Goal: Information Seeking & Learning: Find specific page/section

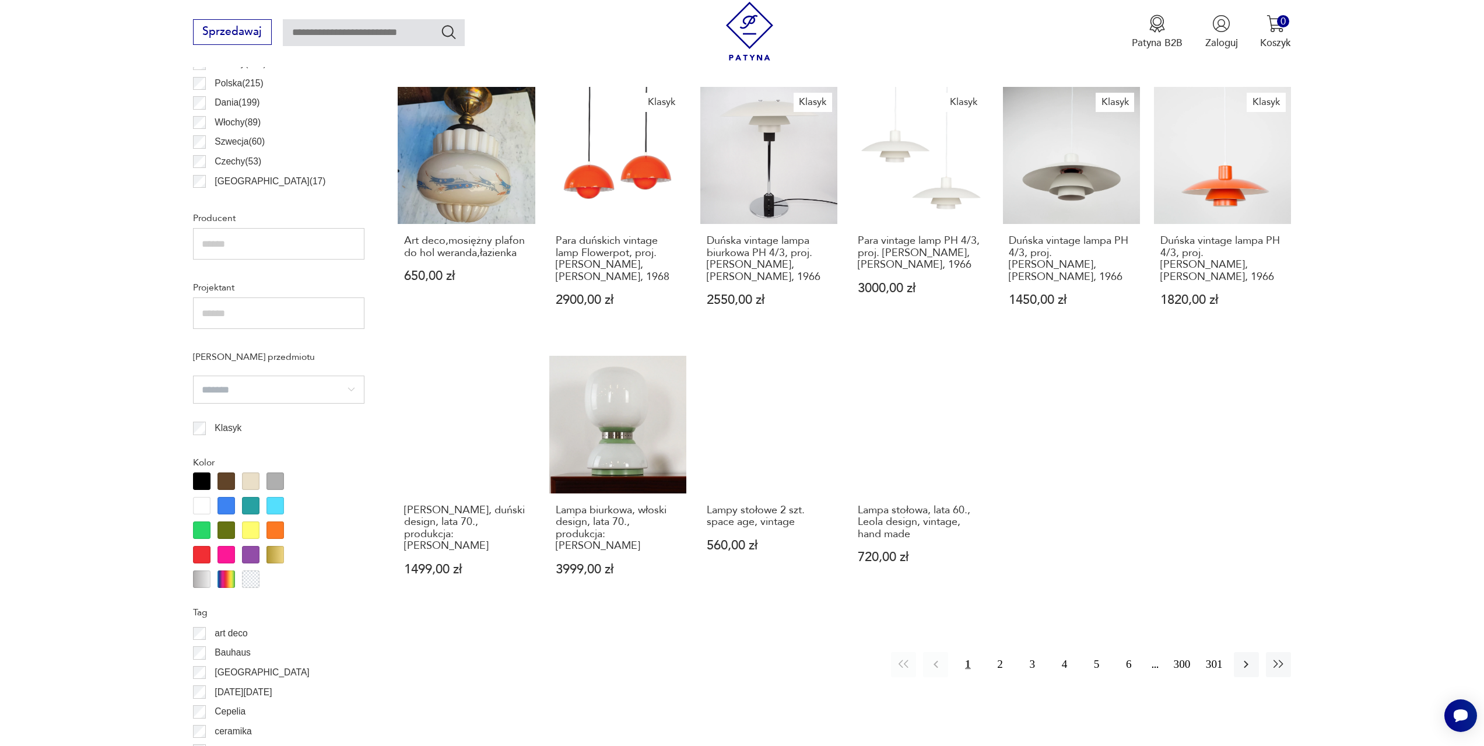
scroll to position [756, 0]
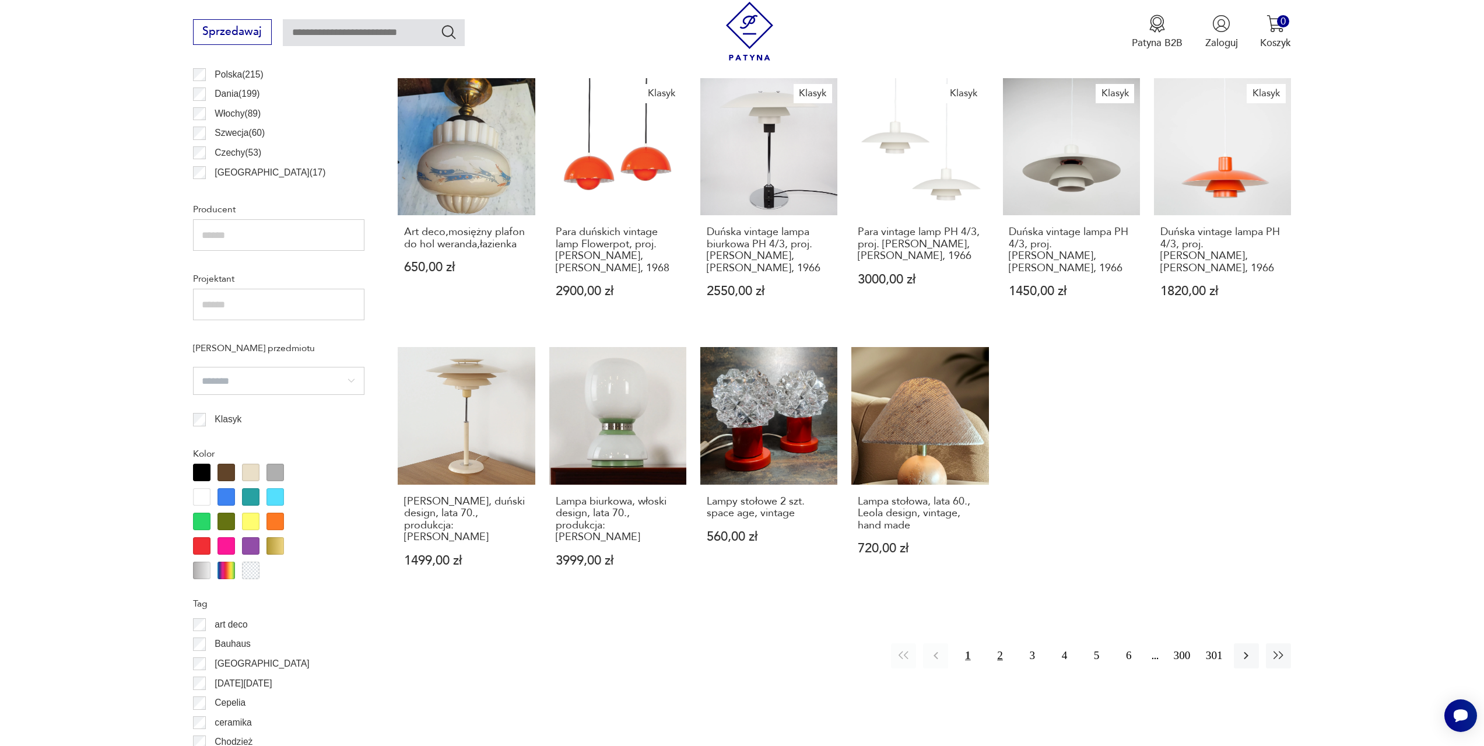
click at [1002, 643] on button "2" at bounding box center [999, 655] width 25 height 25
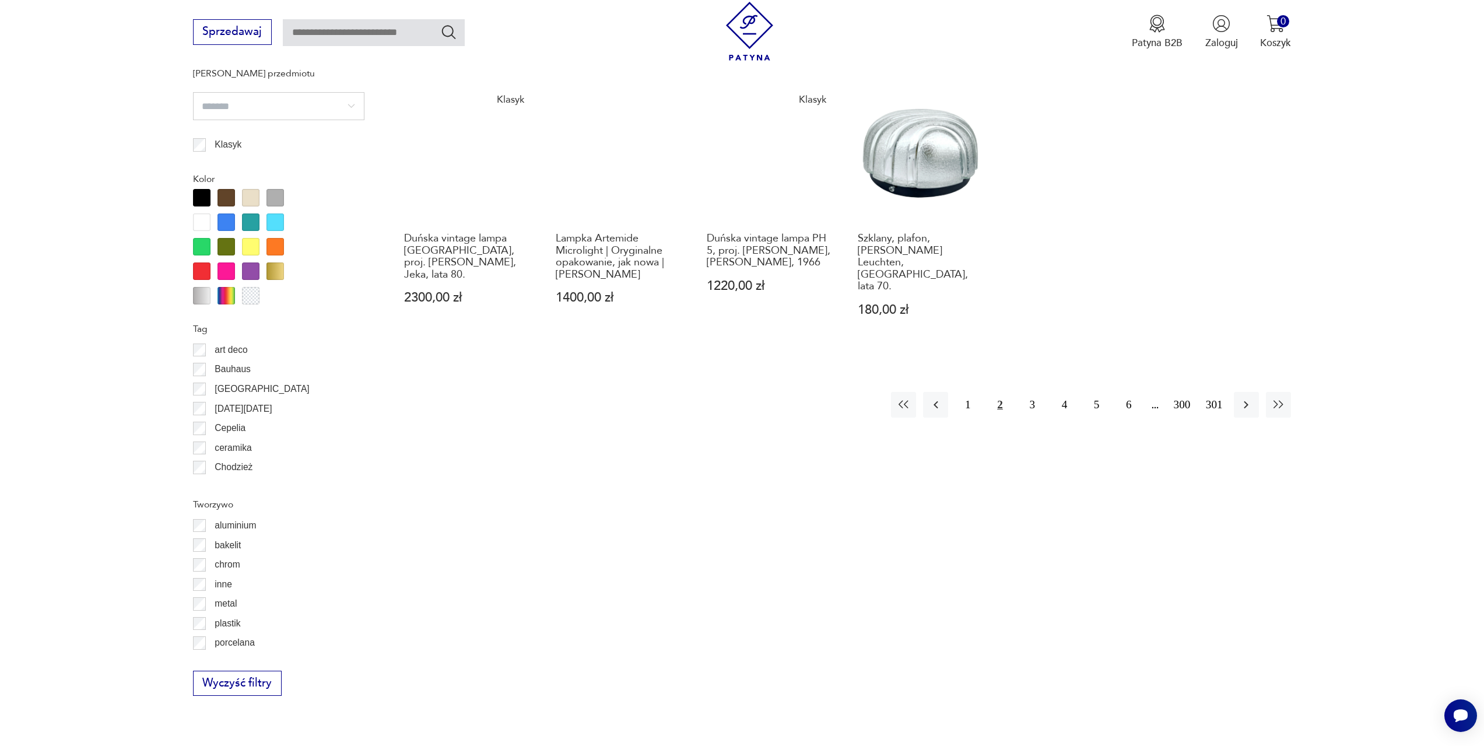
scroll to position [1046, 0]
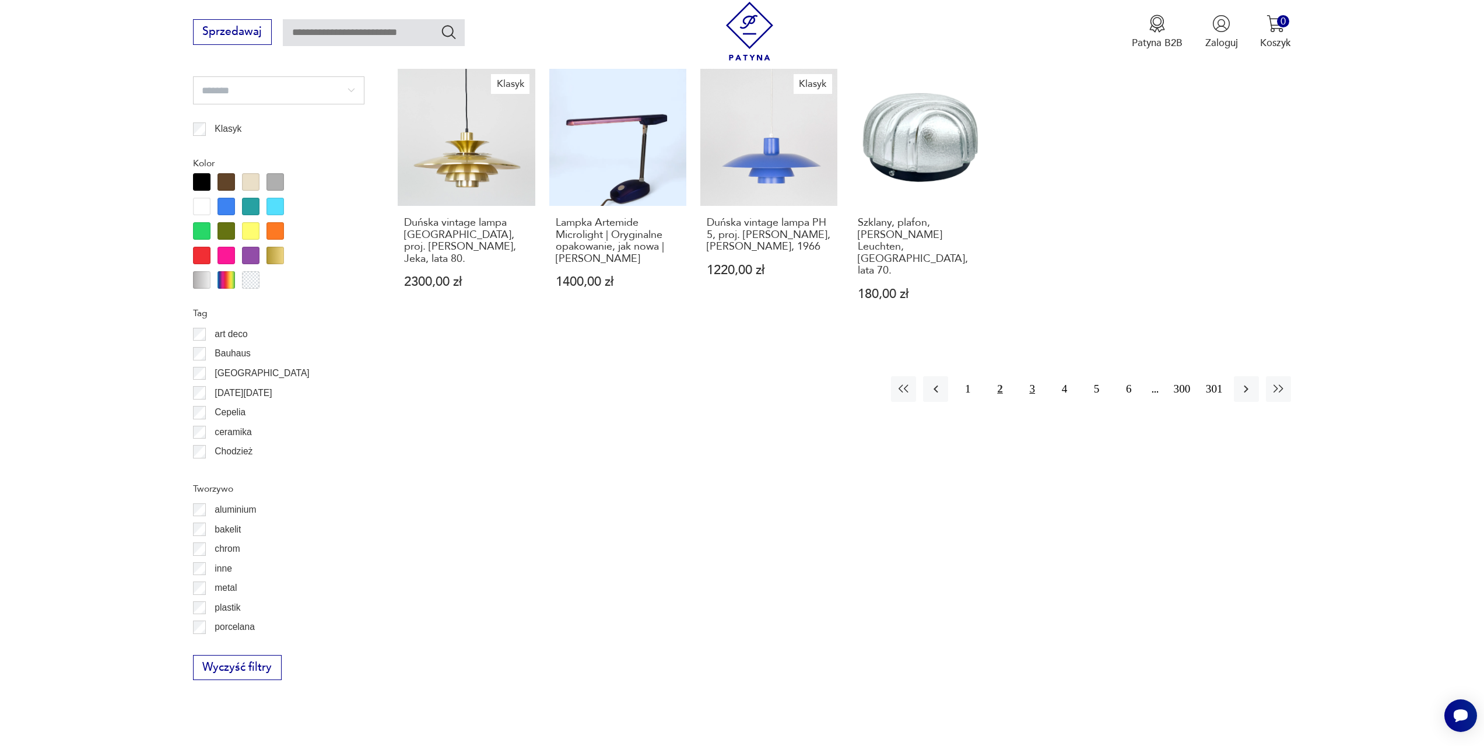
click at [1035, 376] on button "3" at bounding box center [1032, 388] width 25 height 25
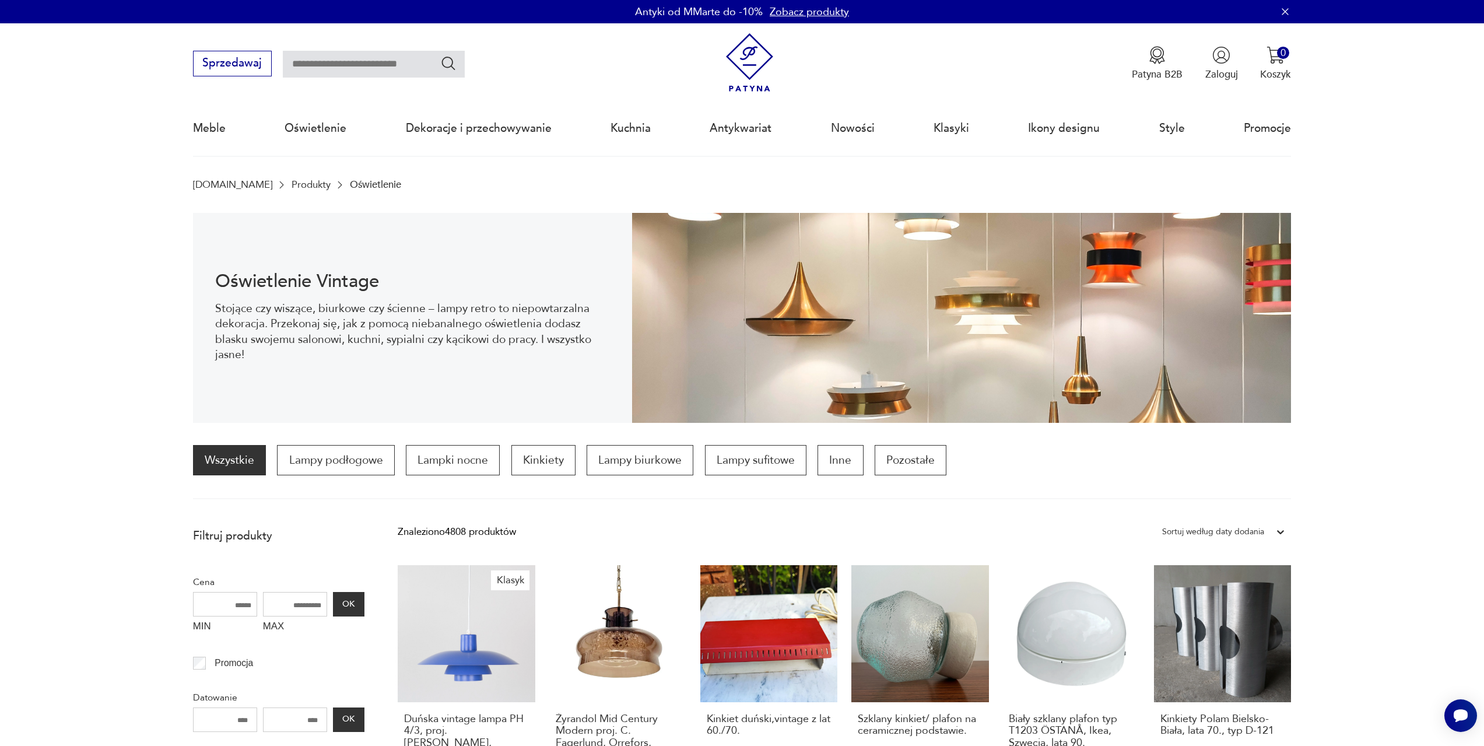
scroll to position [1046, 0]
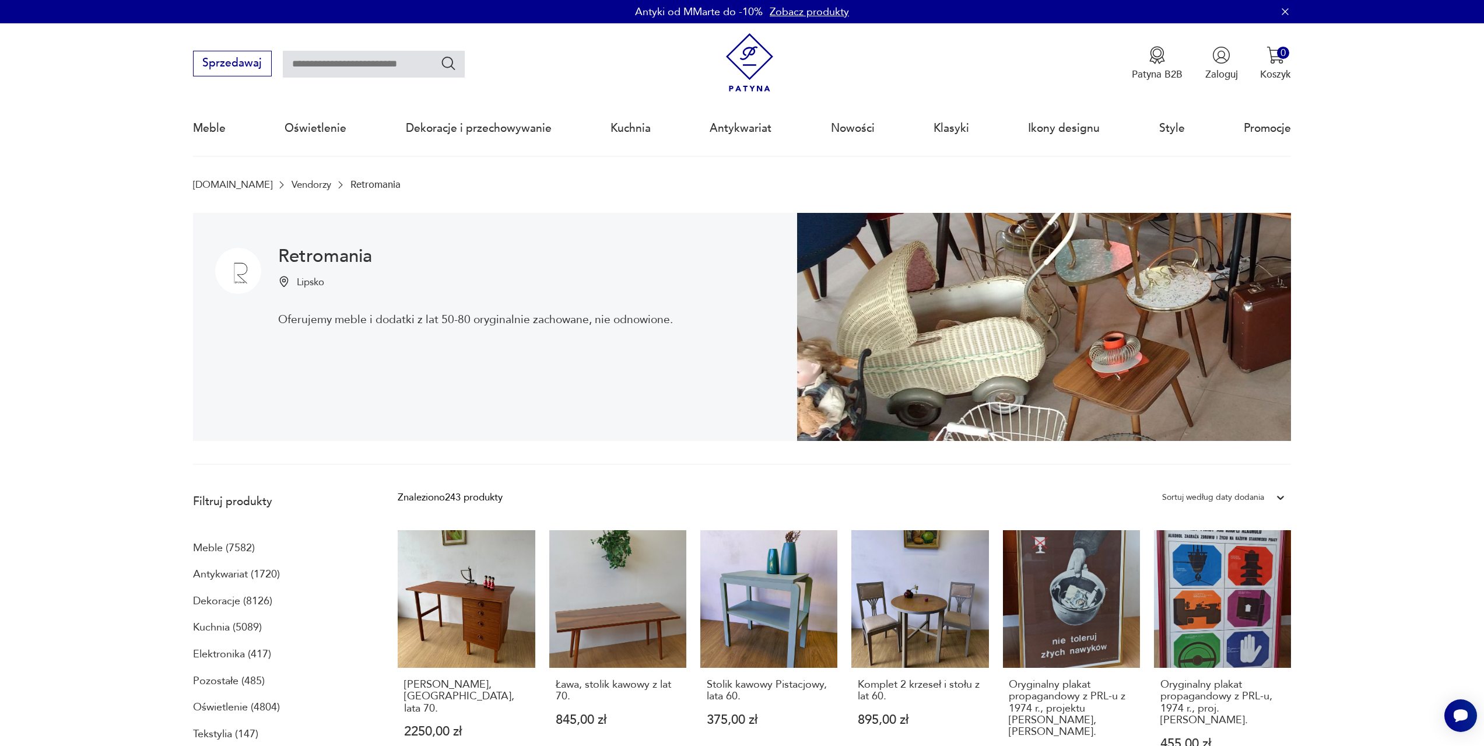
scroll to position [312, 0]
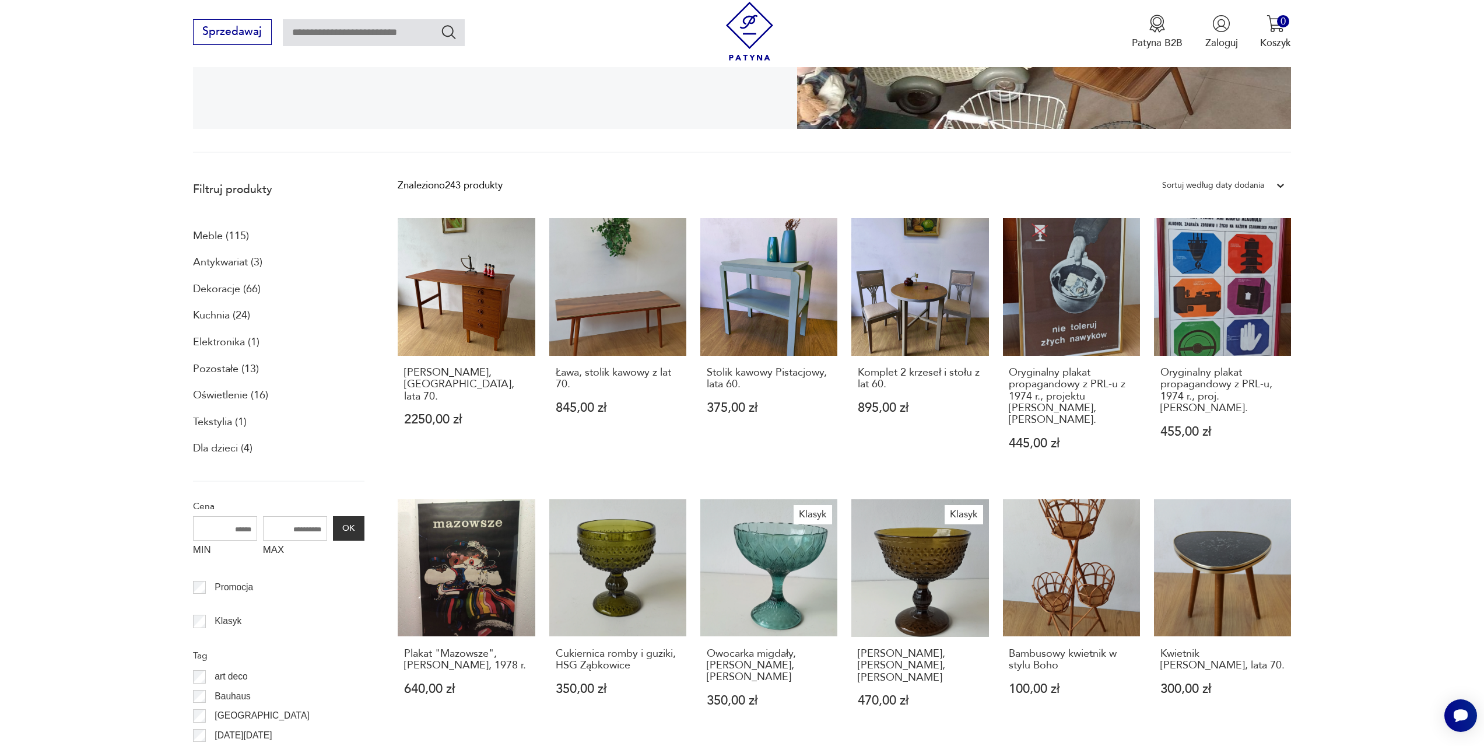
click at [237, 393] on p "Oświetlenie (16)" at bounding box center [230, 396] width 75 height 20
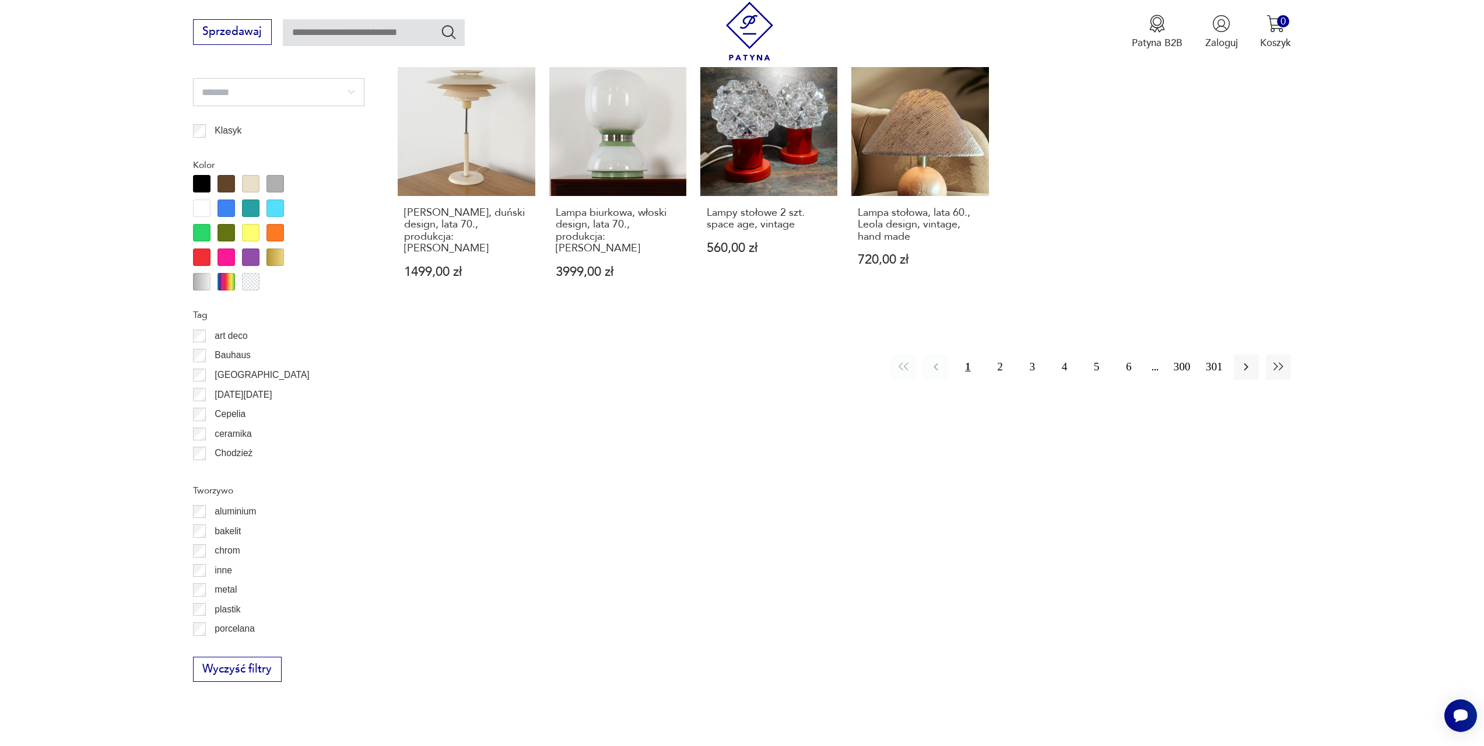
scroll to position [1048, 0]
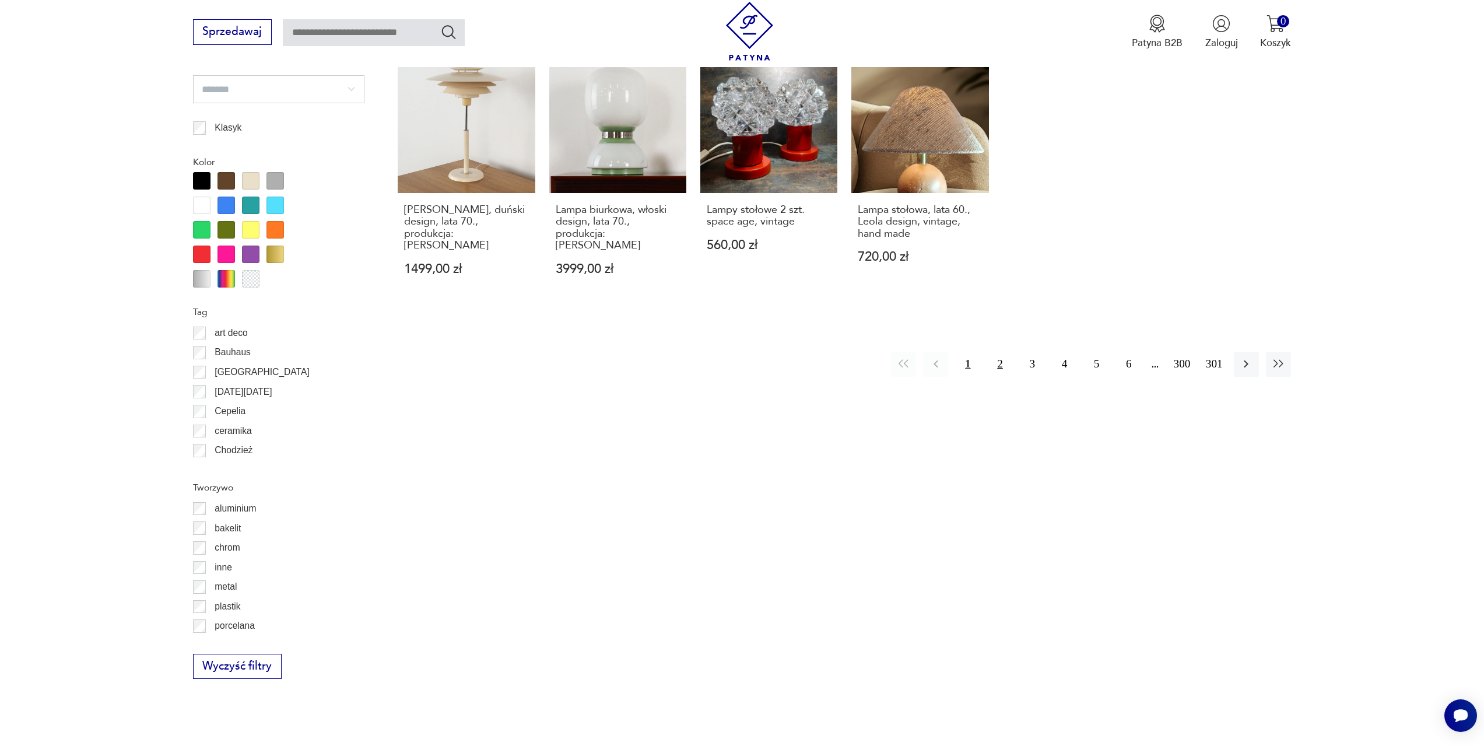
click at [1004, 356] on button "2" at bounding box center [999, 364] width 25 height 25
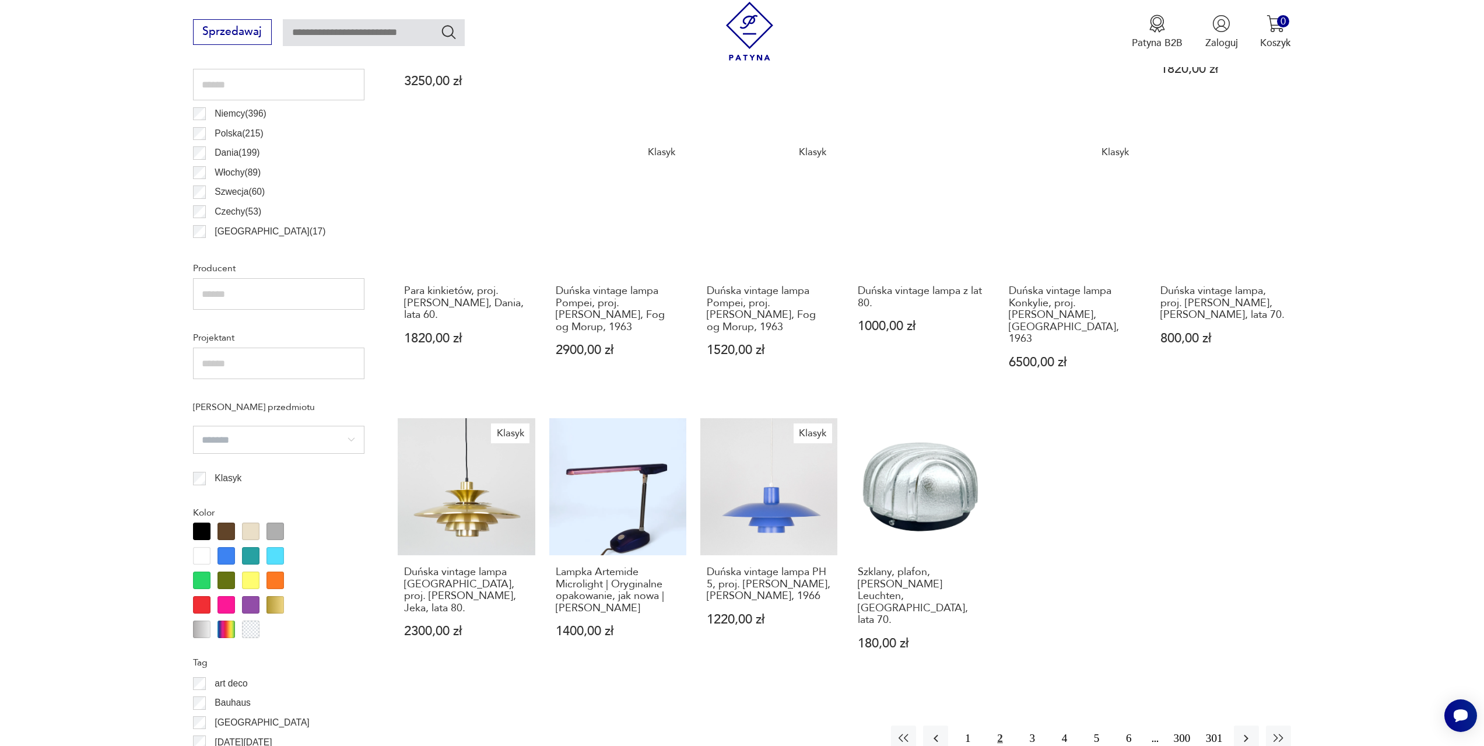
scroll to position [755, 0]
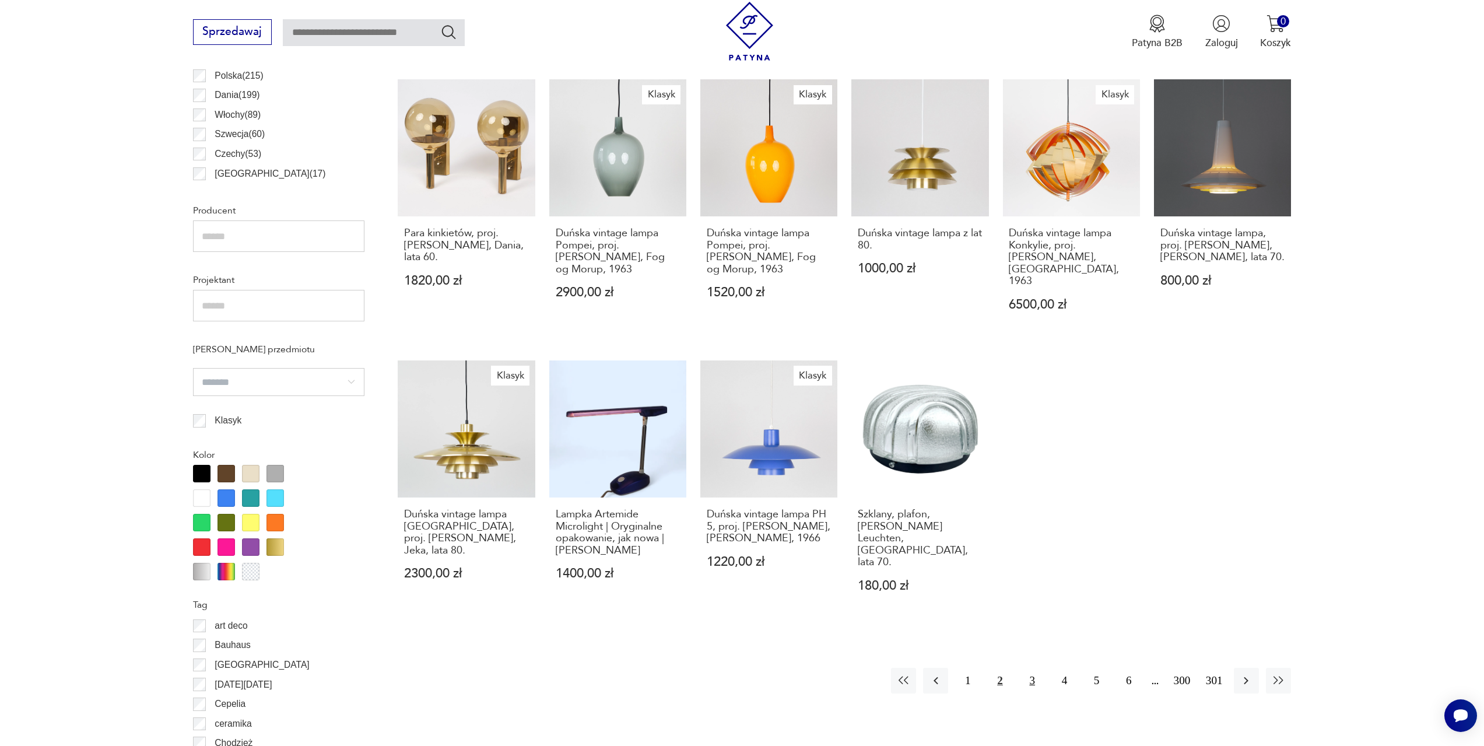
click at [1033, 668] on button "3" at bounding box center [1032, 680] width 25 height 25
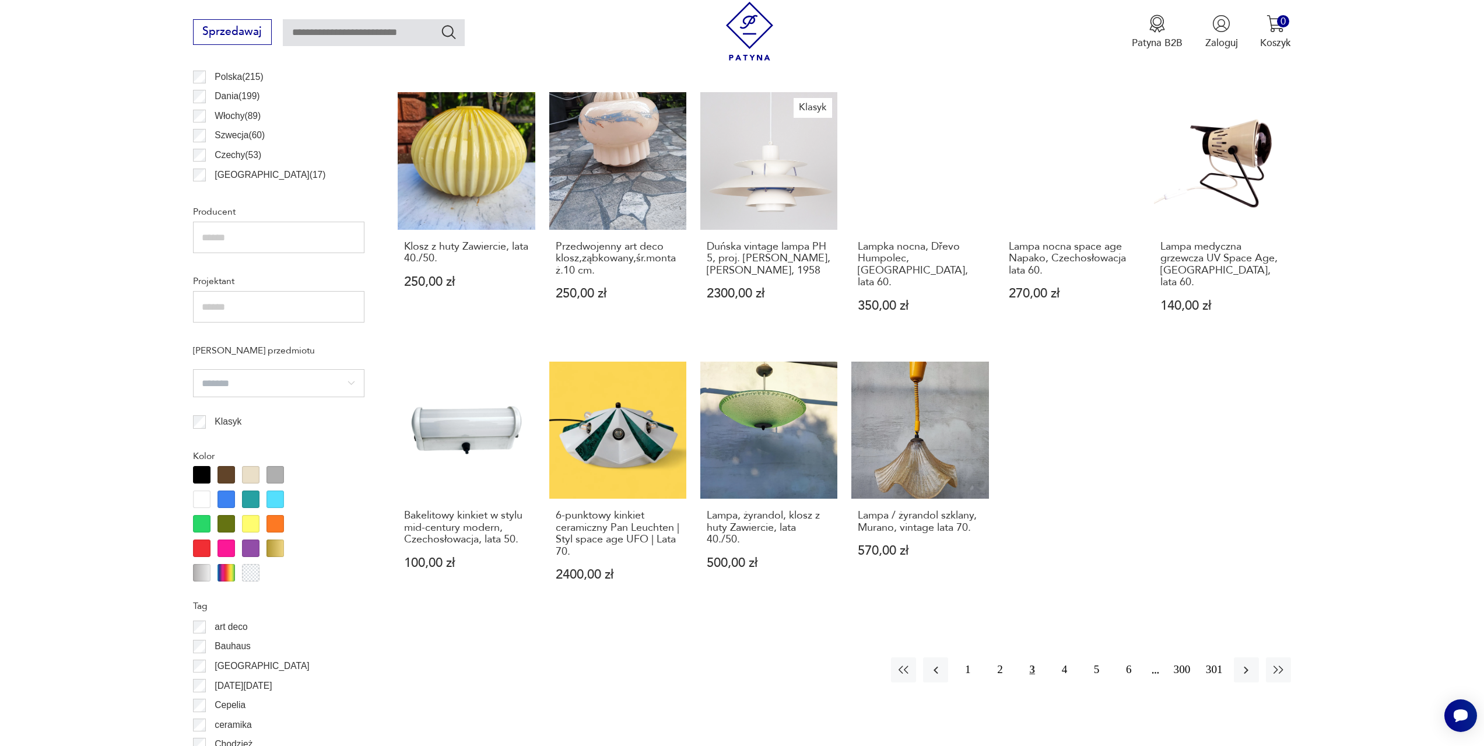
scroll to position [755, 0]
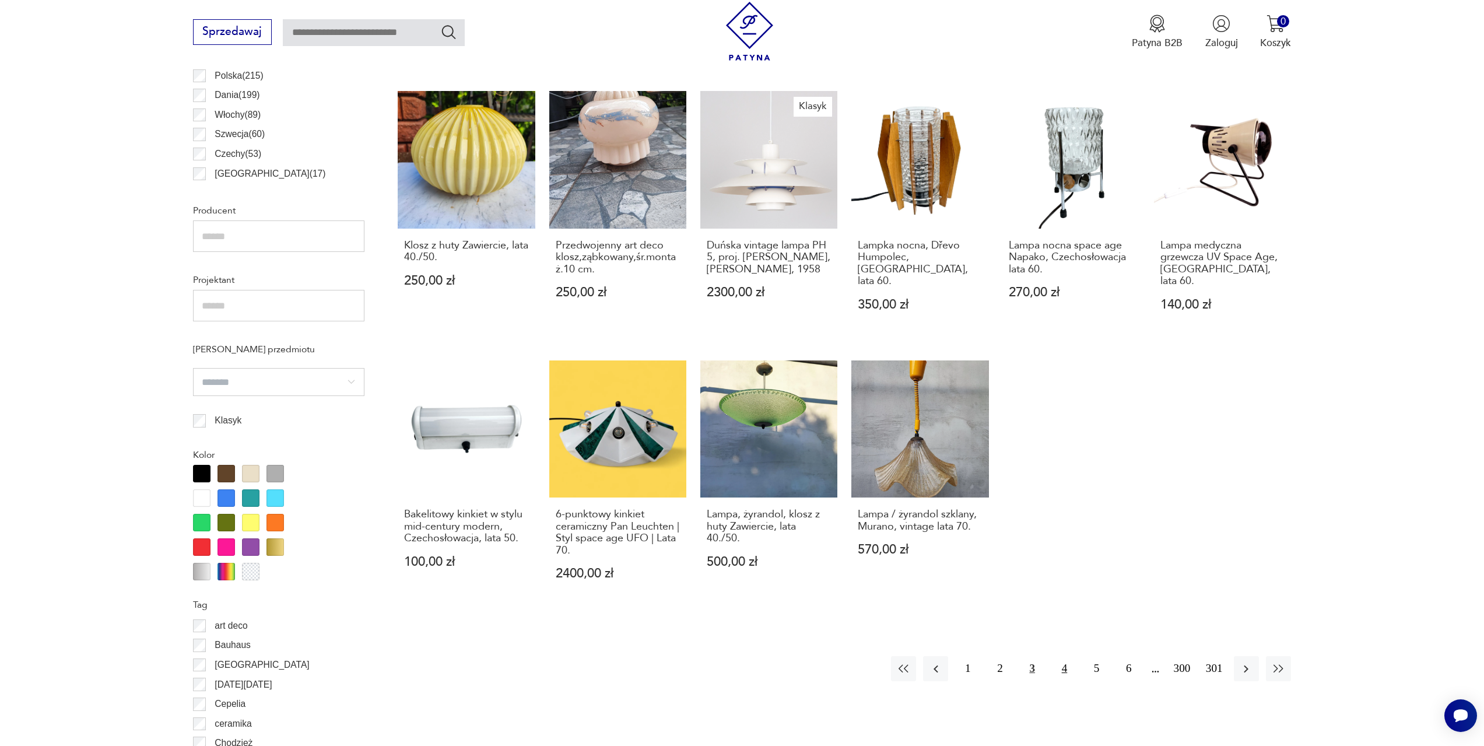
click at [1061, 656] on button "4" at bounding box center [1064, 668] width 25 height 25
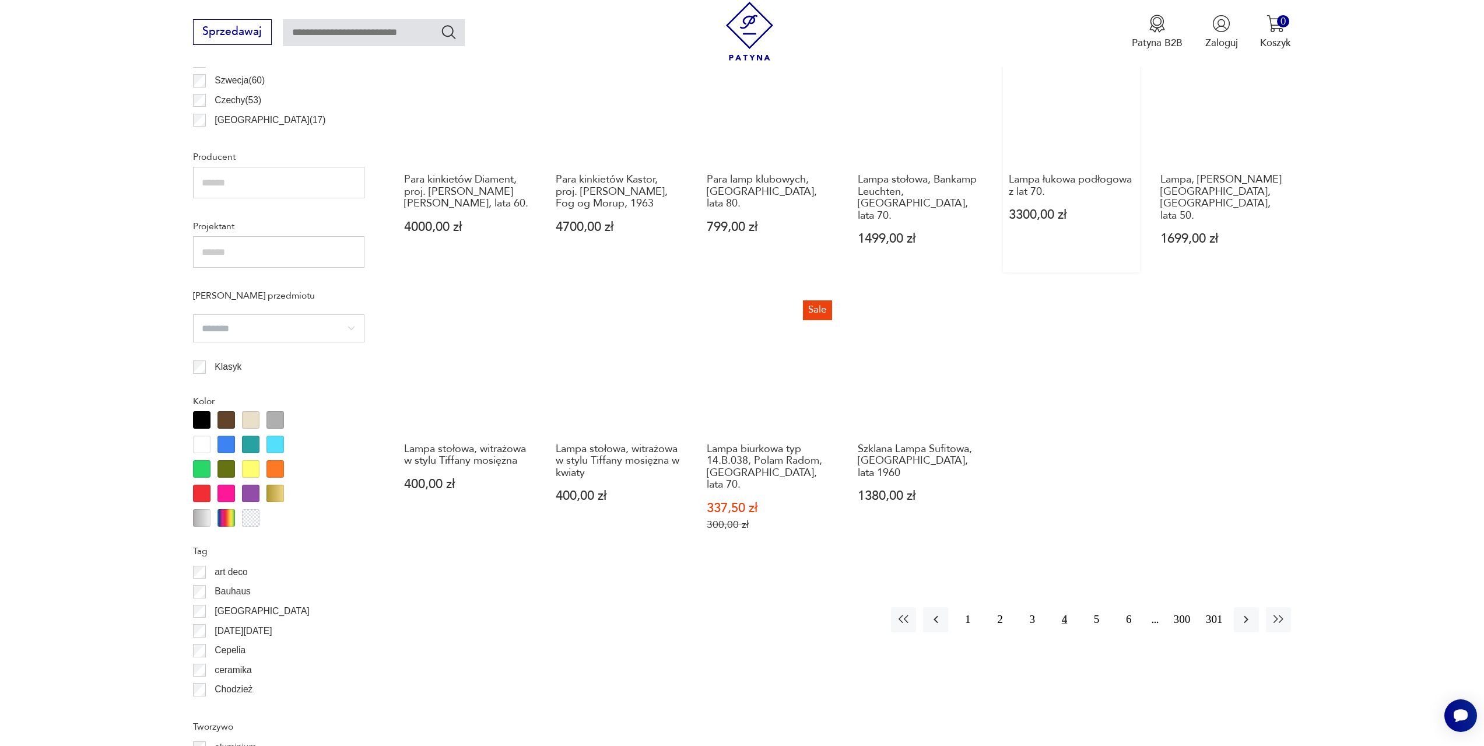
scroll to position [813, 0]
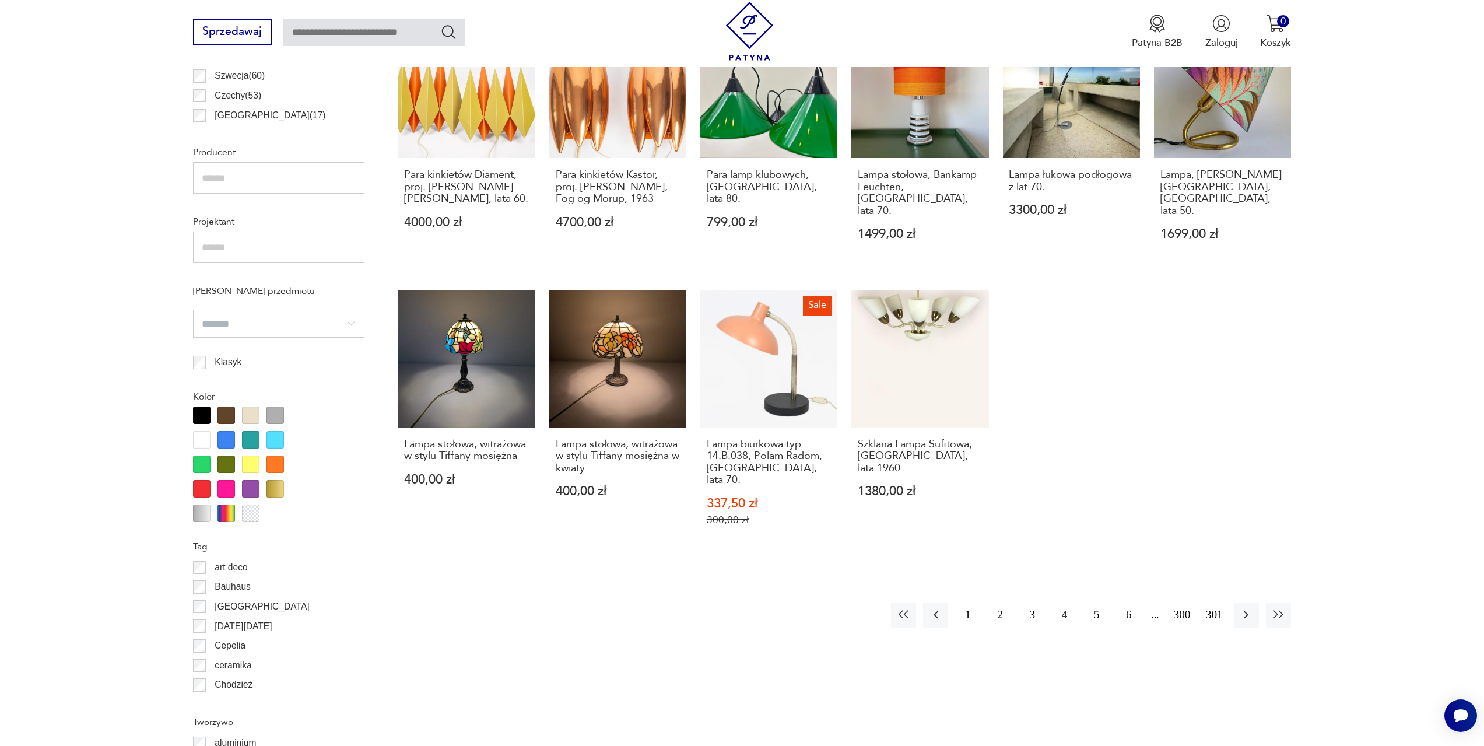
click at [1093, 602] on button "5" at bounding box center [1096, 614] width 25 height 25
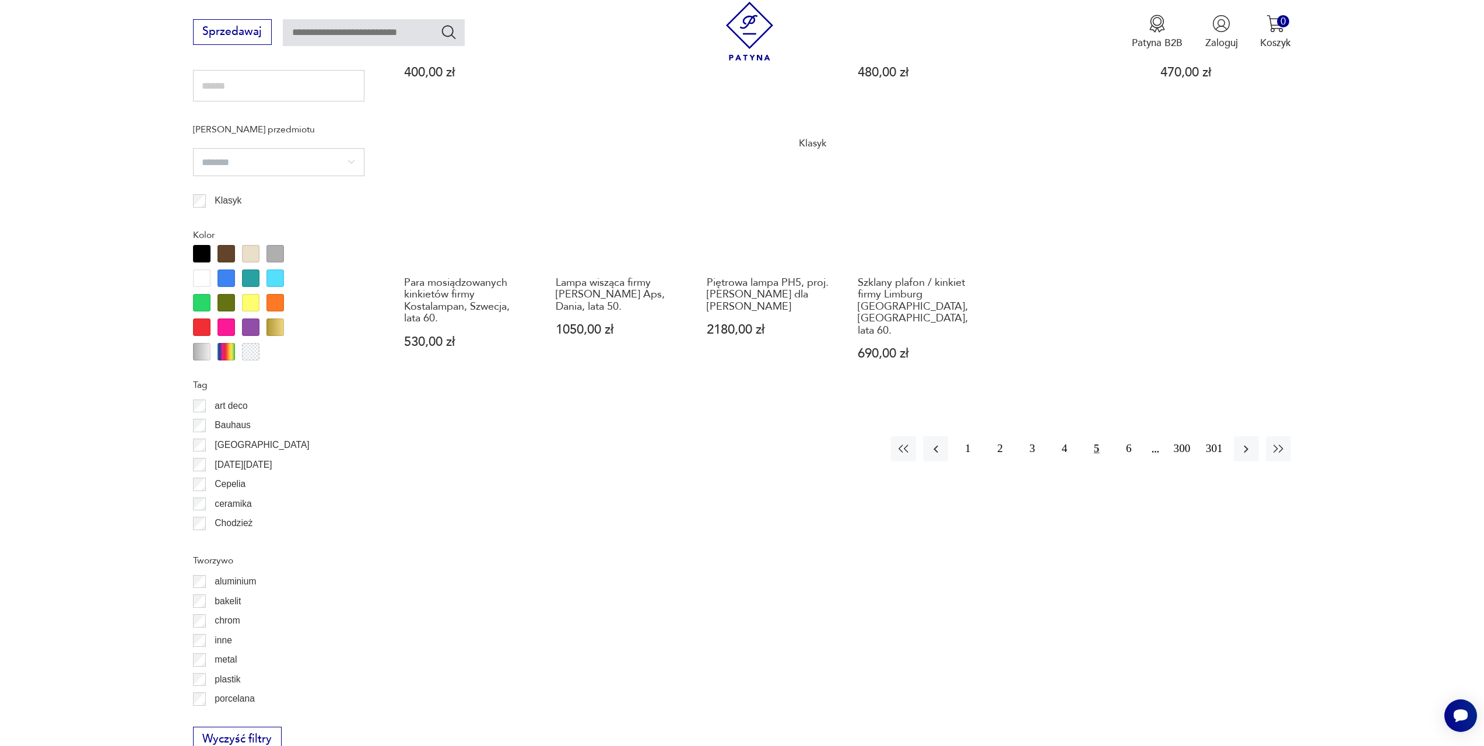
scroll to position [988, 0]
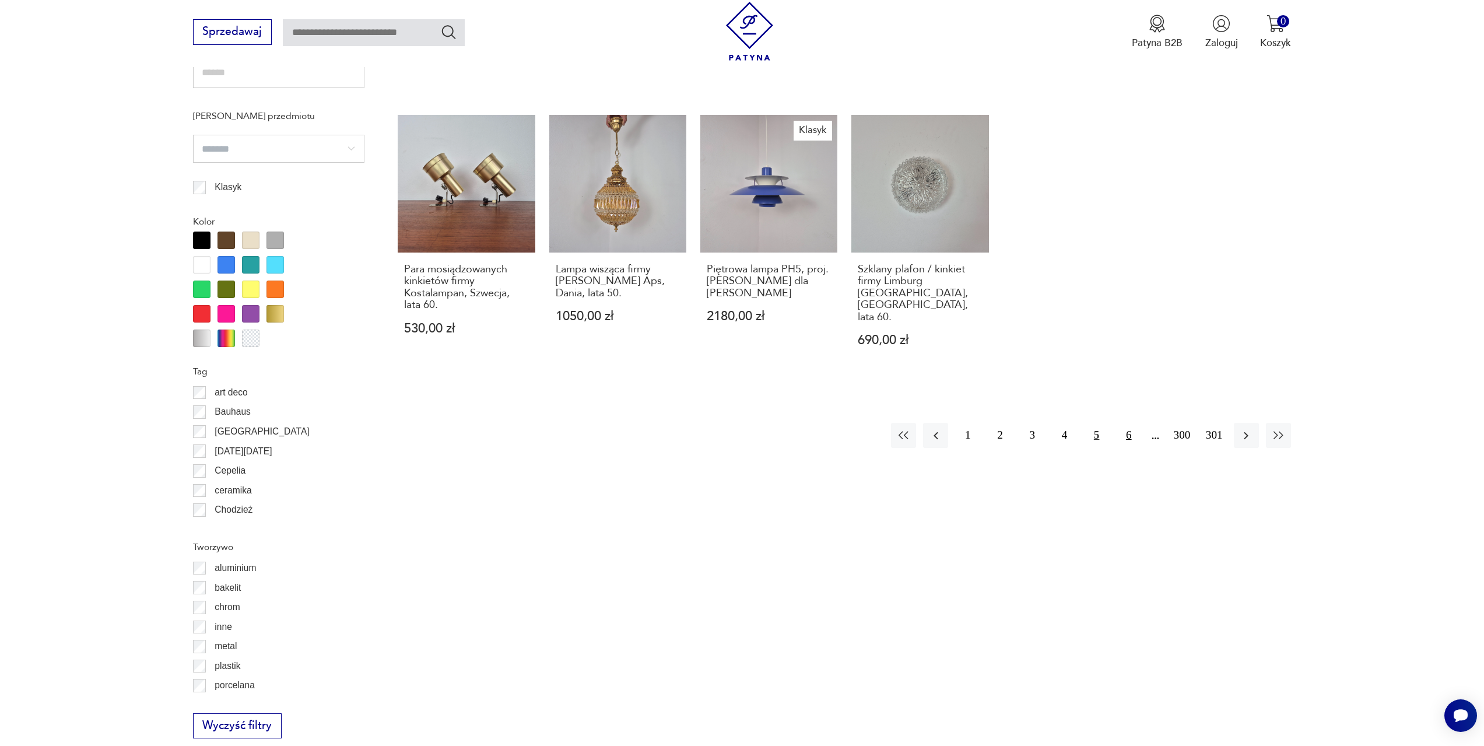
click at [1132, 423] on button "6" at bounding box center [1128, 435] width 25 height 25
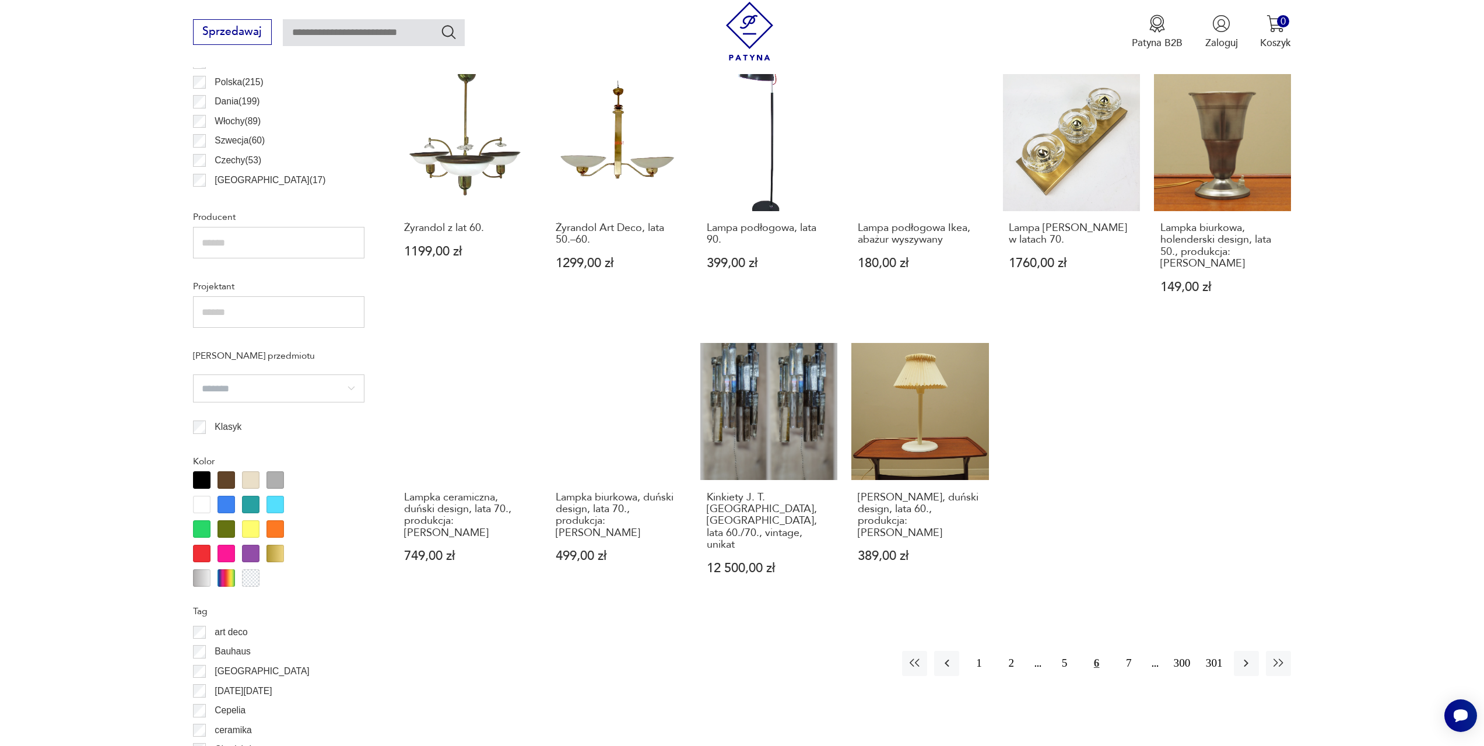
scroll to position [755, 0]
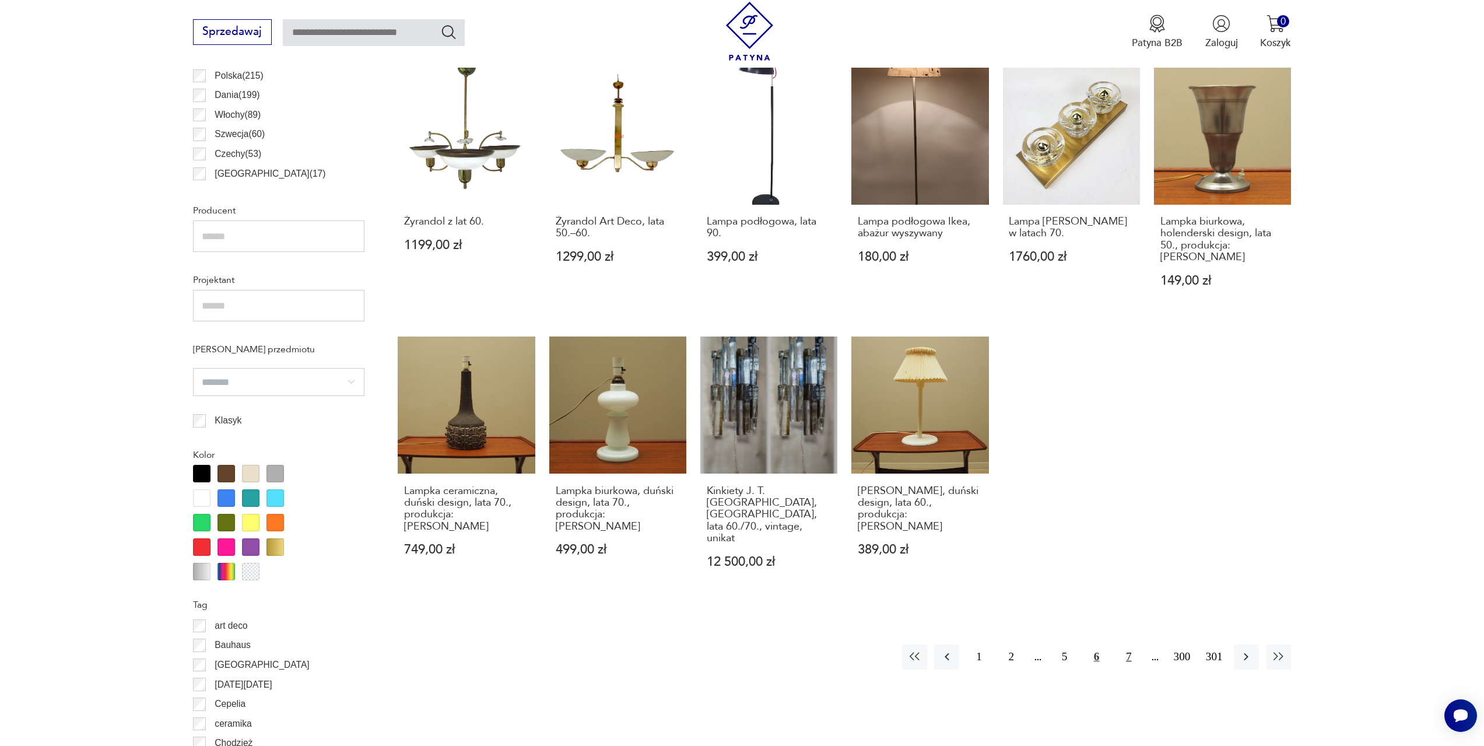
click at [1131, 644] on button "7" at bounding box center [1128, 656] width 25 height 25
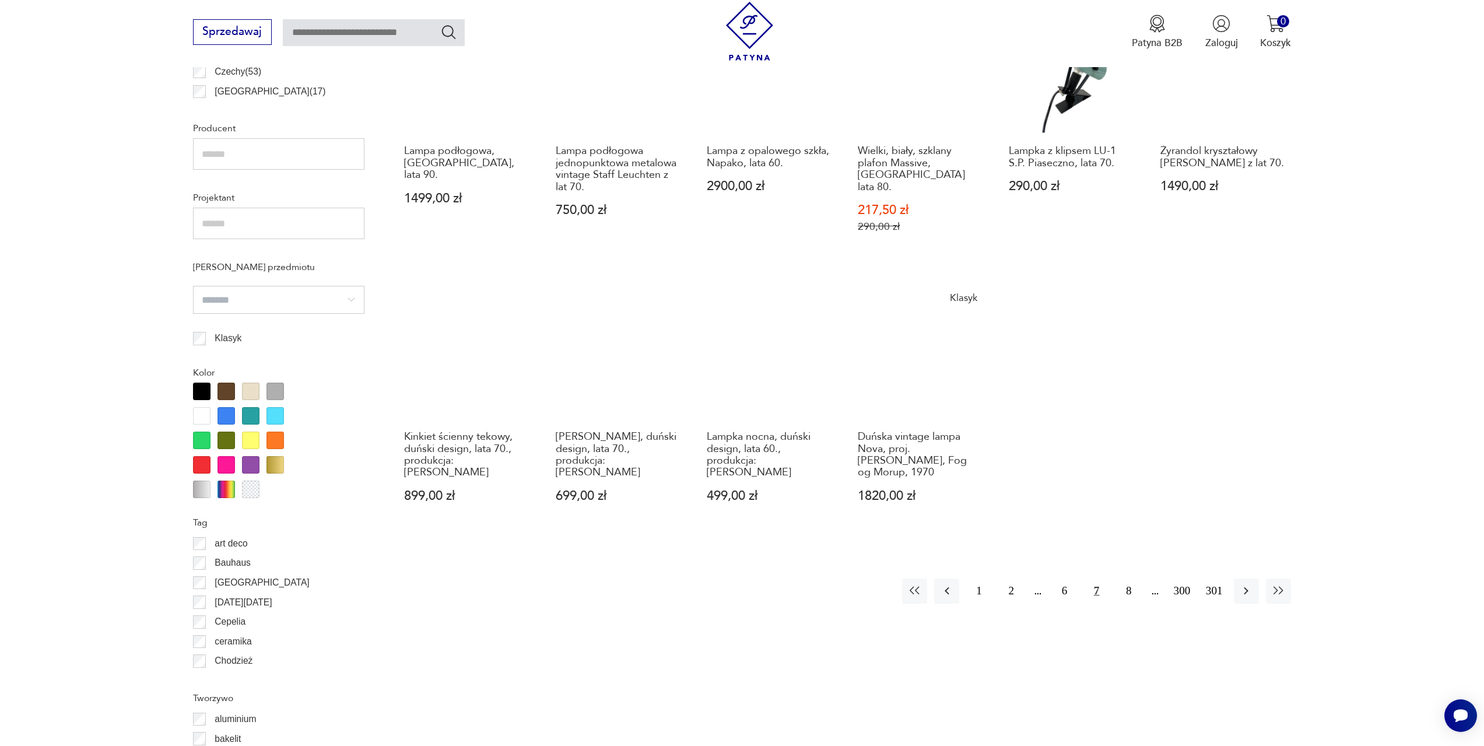
scroll to position [871, 0]
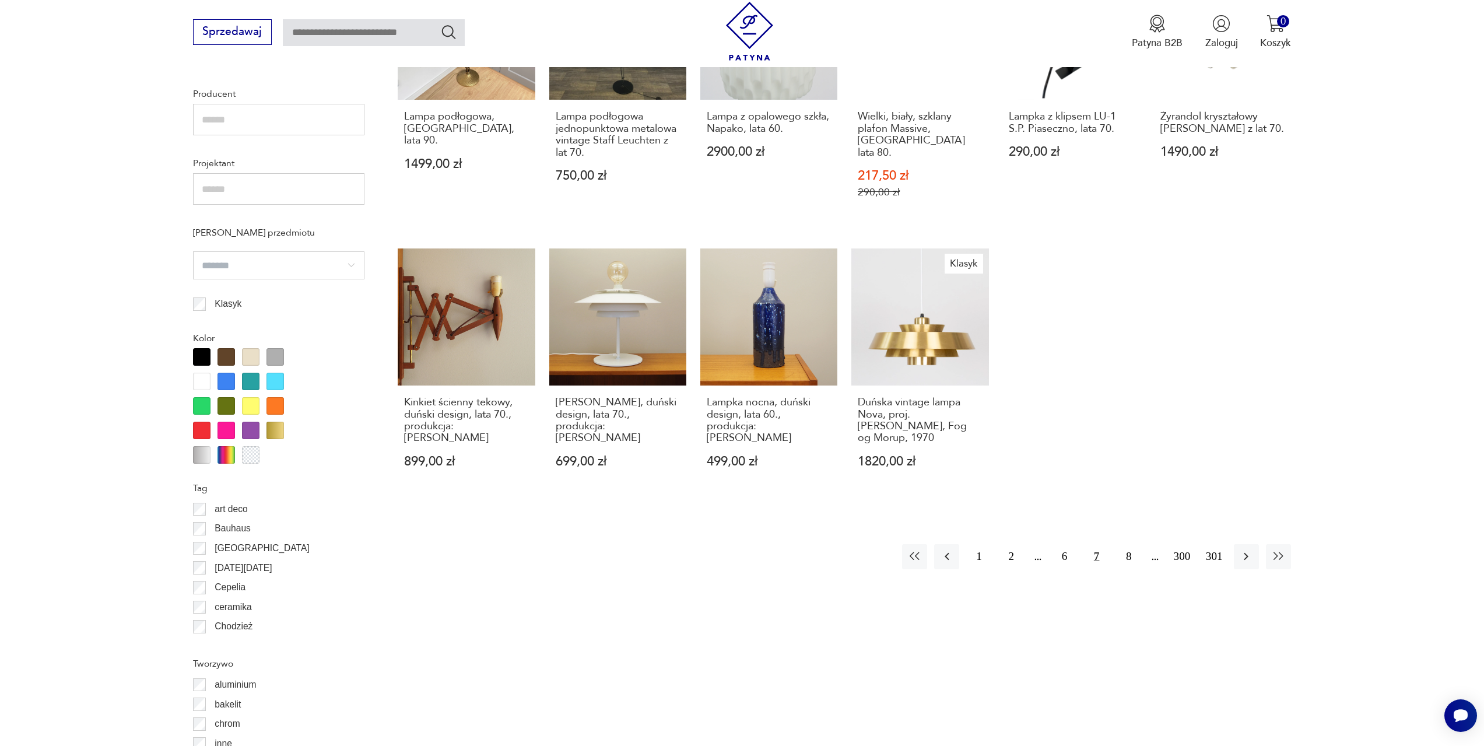
click at [1099, 544] on button "7" at bounding box center [1096, 556] width 25 height 25
click at [1130, 544] on button "8" at bounding box center [1128, 556] width 25 height 25
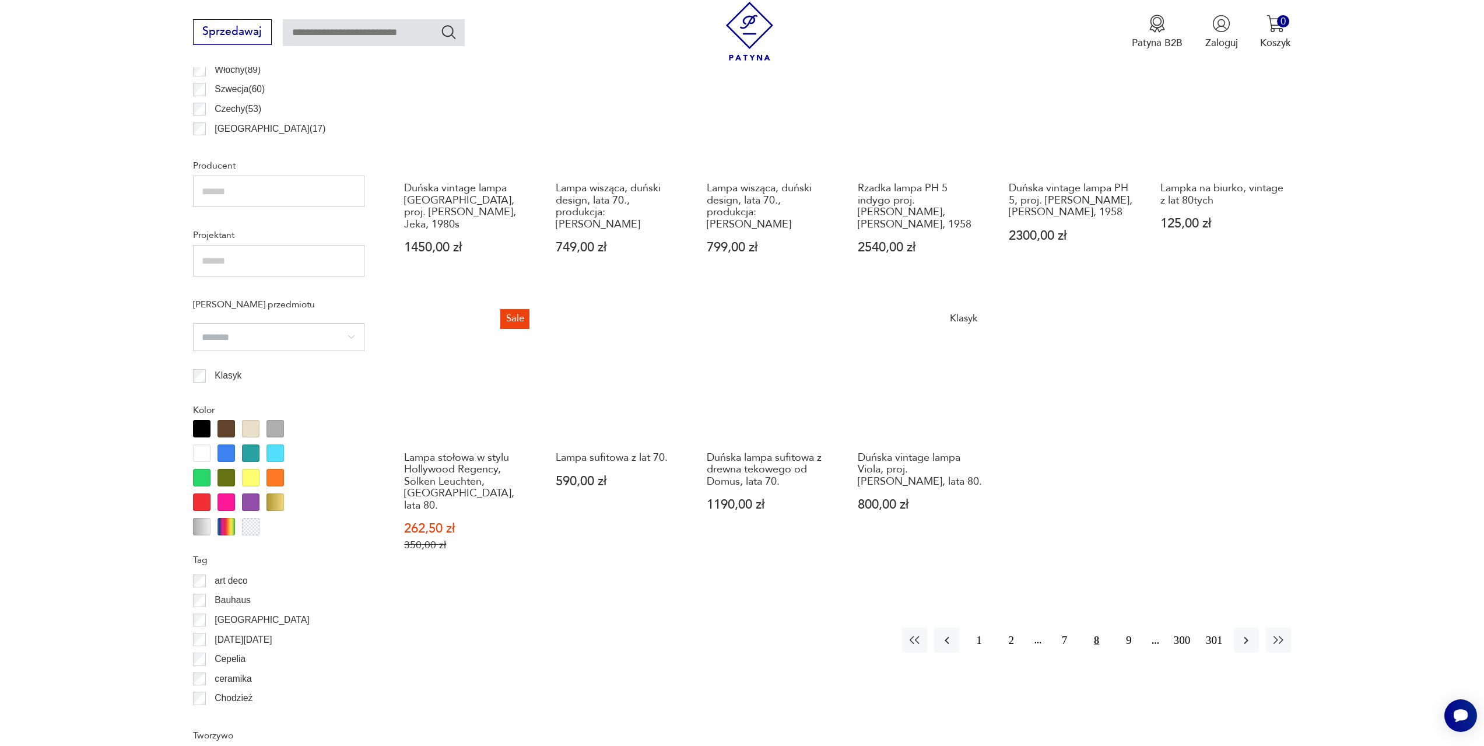
scroll to position [817, 0]
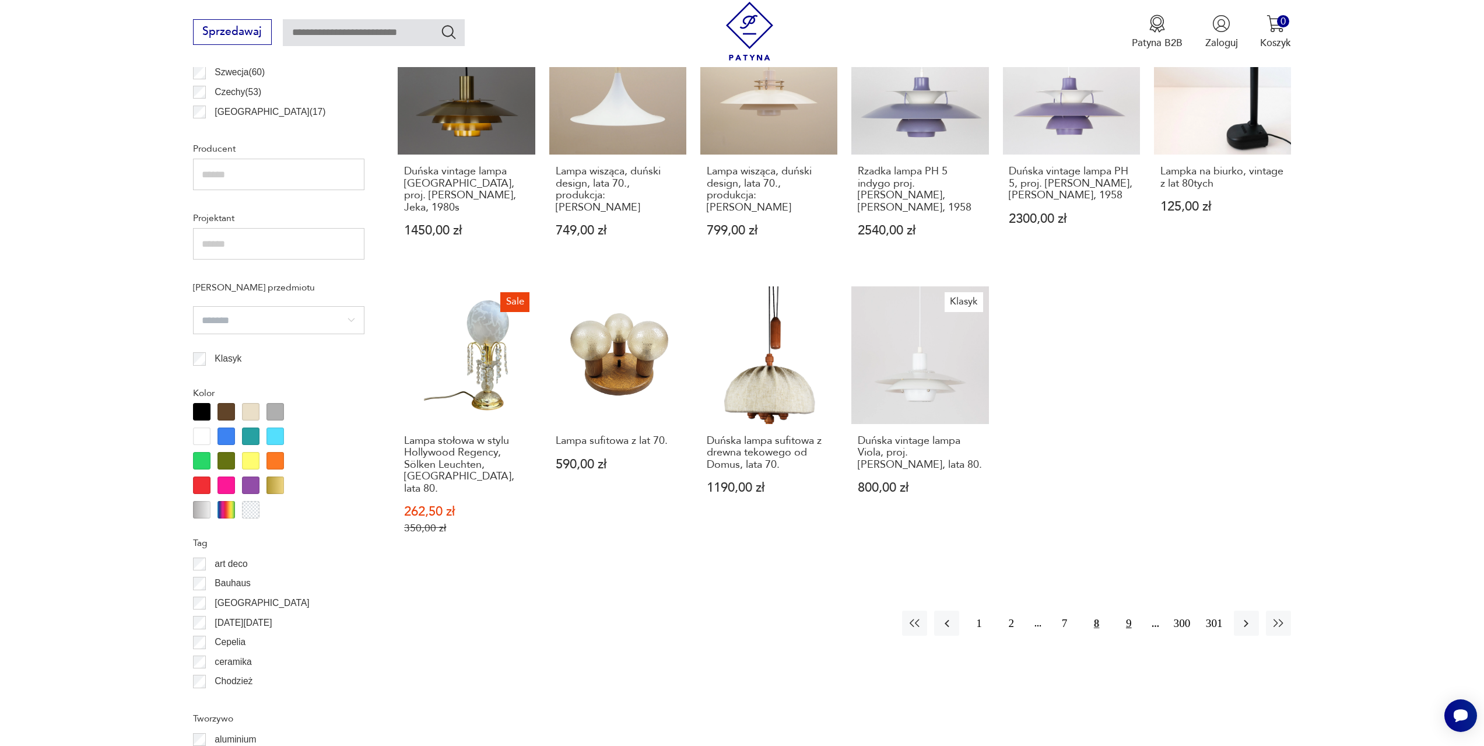
click at [1131, 612] on button "9" at bounding box center [1128, 623] width 25 height 25
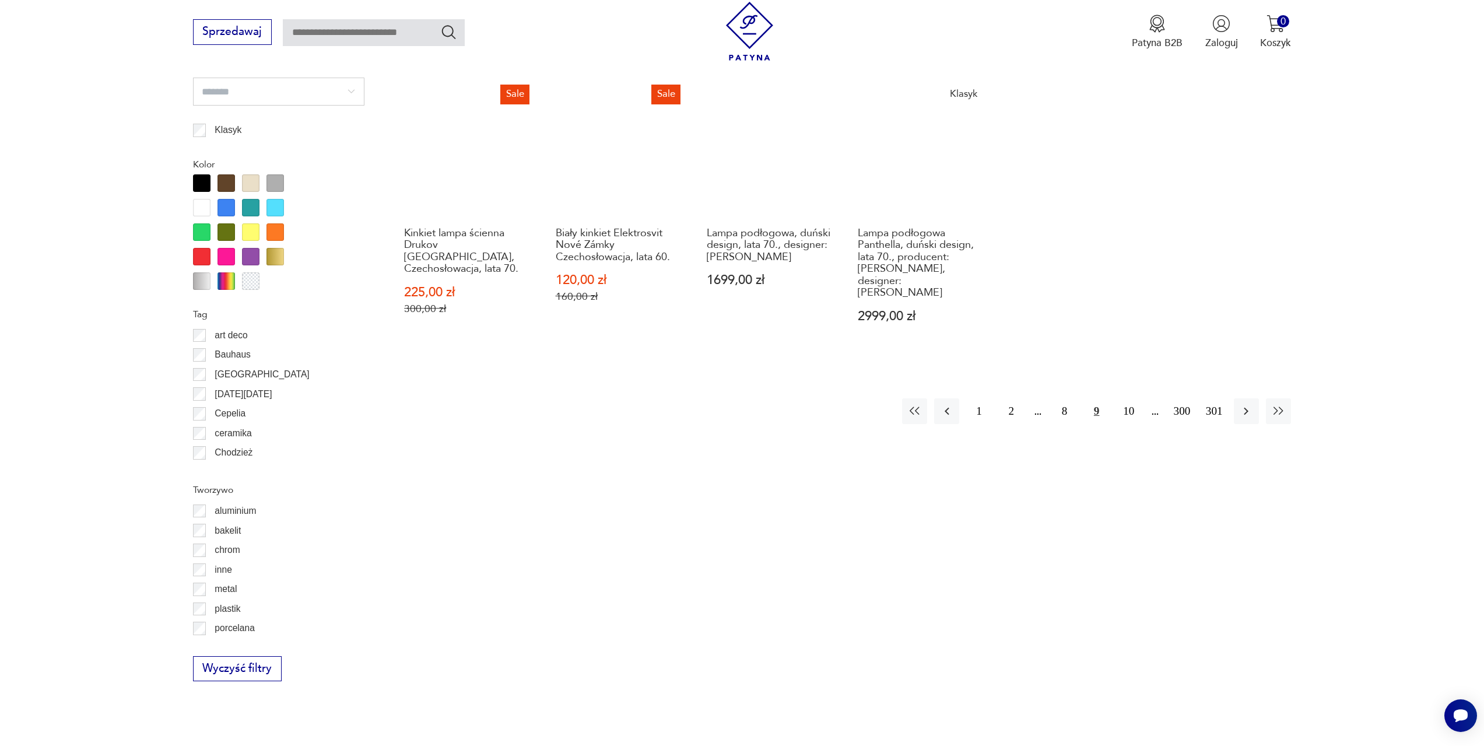
scroll to position [1046, 0]
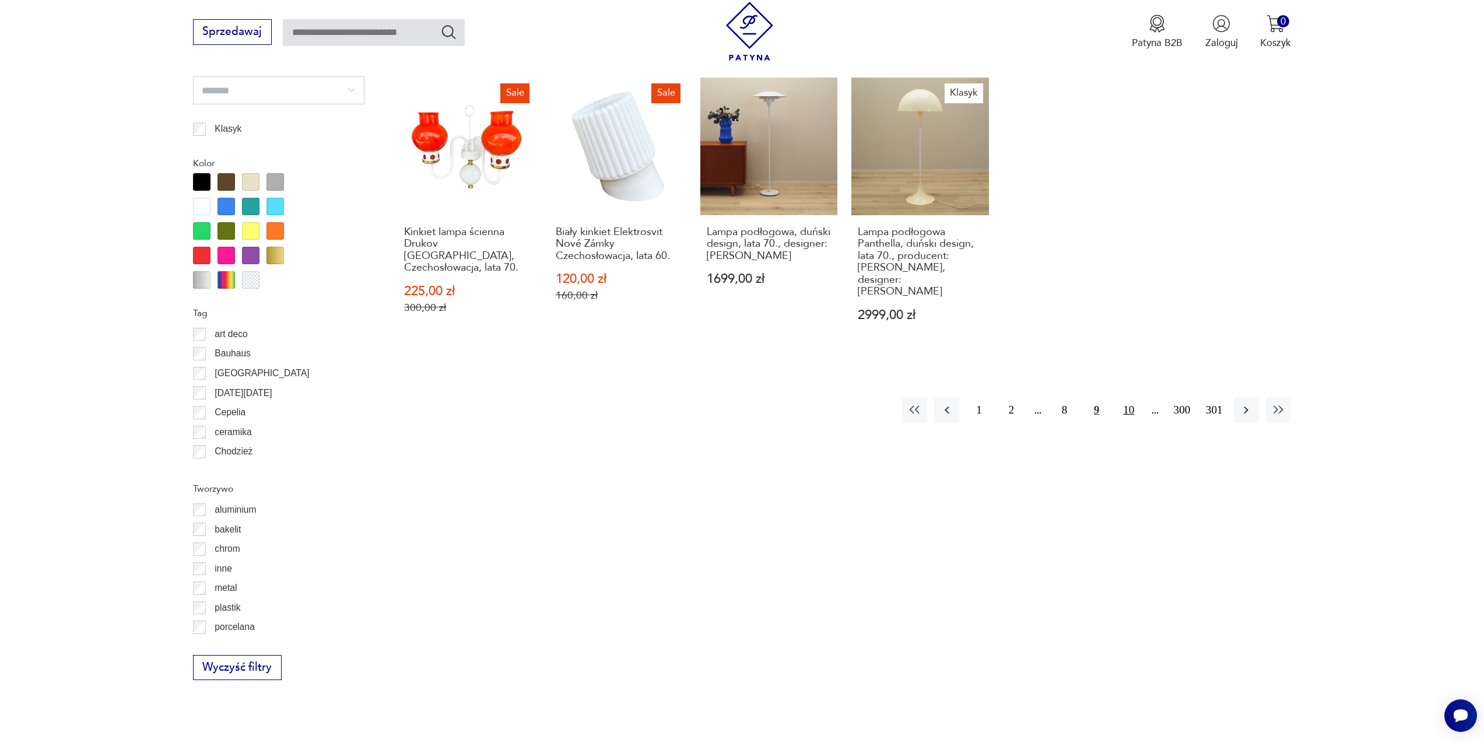
click at [1130, 397] on button "10" at bounding box center [1128, 409] width 25 height 25
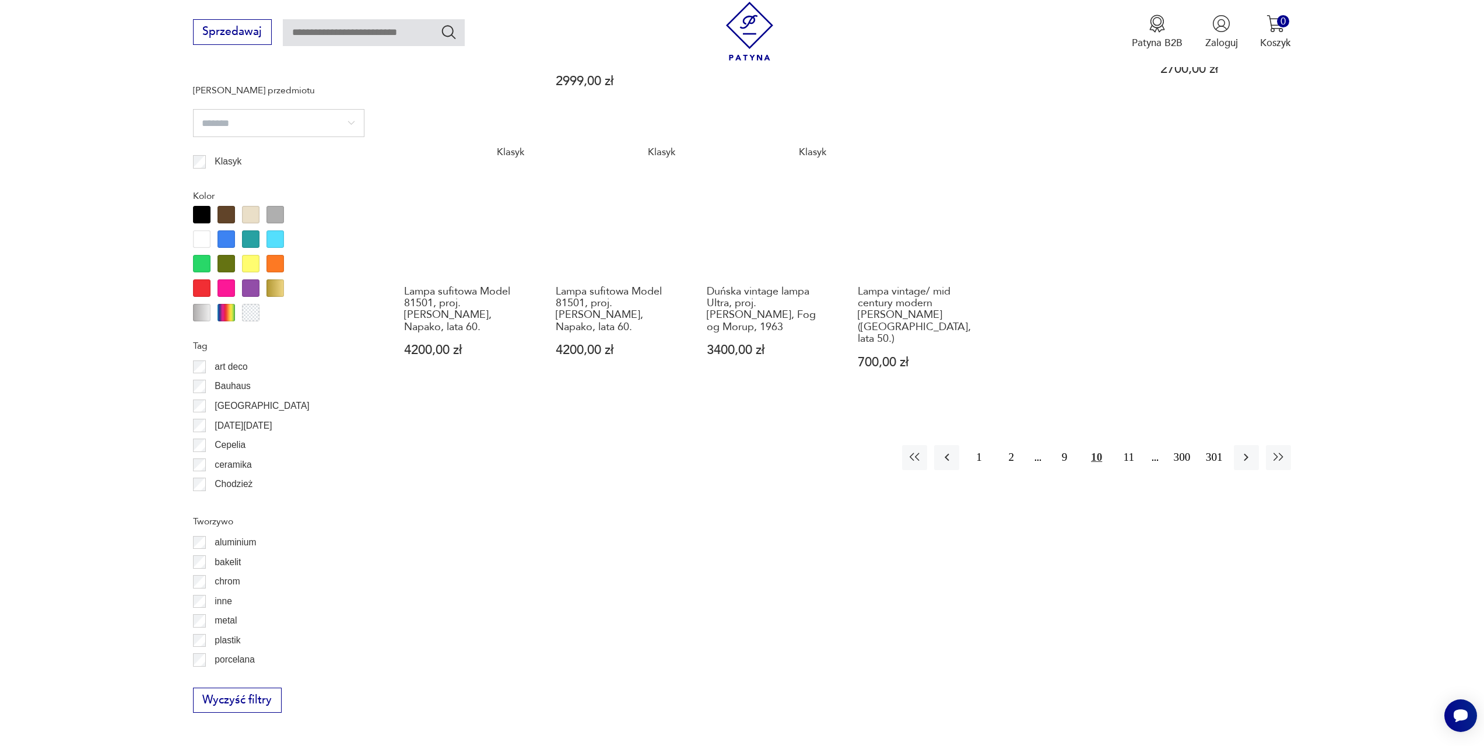
scroll to position [1046, 0]
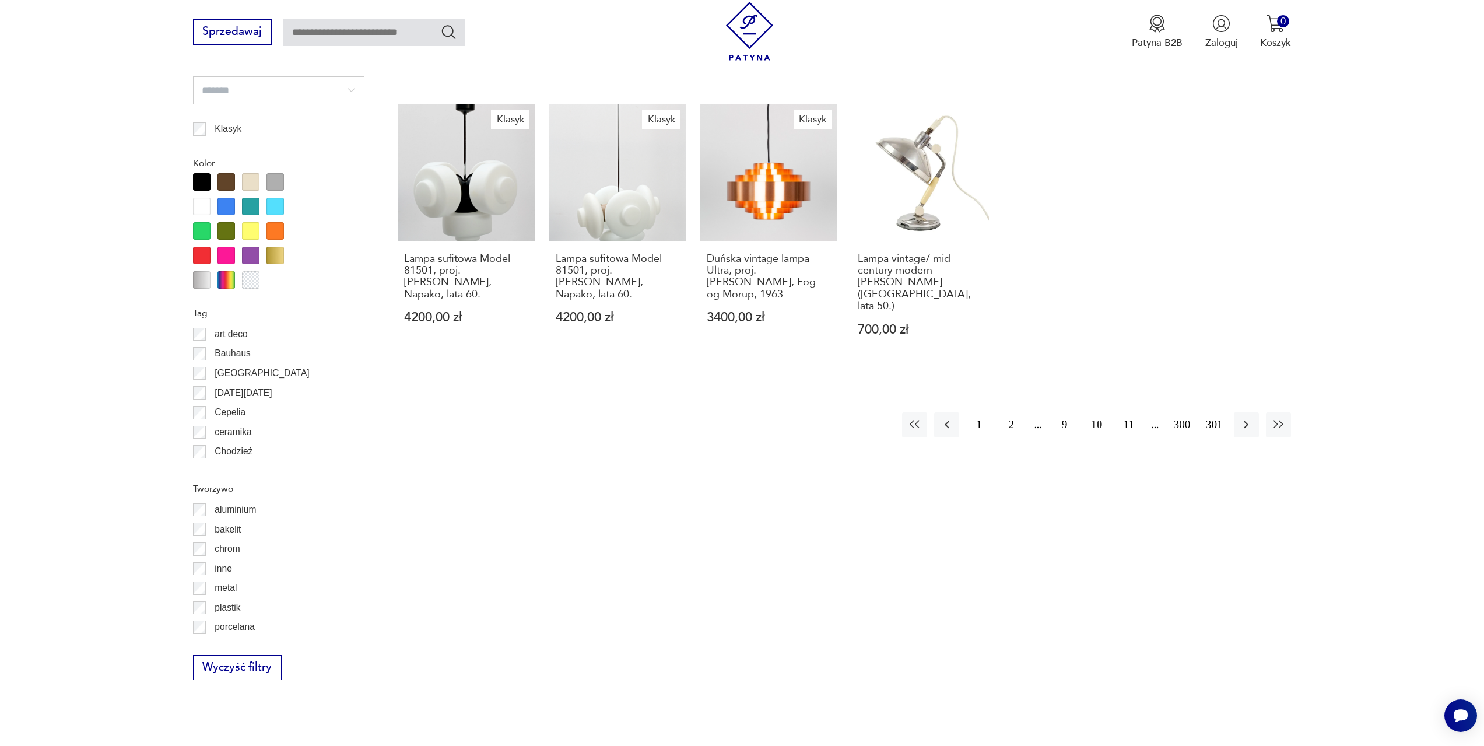
click at [1132, 412] on button "11" at bounding box center [1128, 424] width 25 height 25
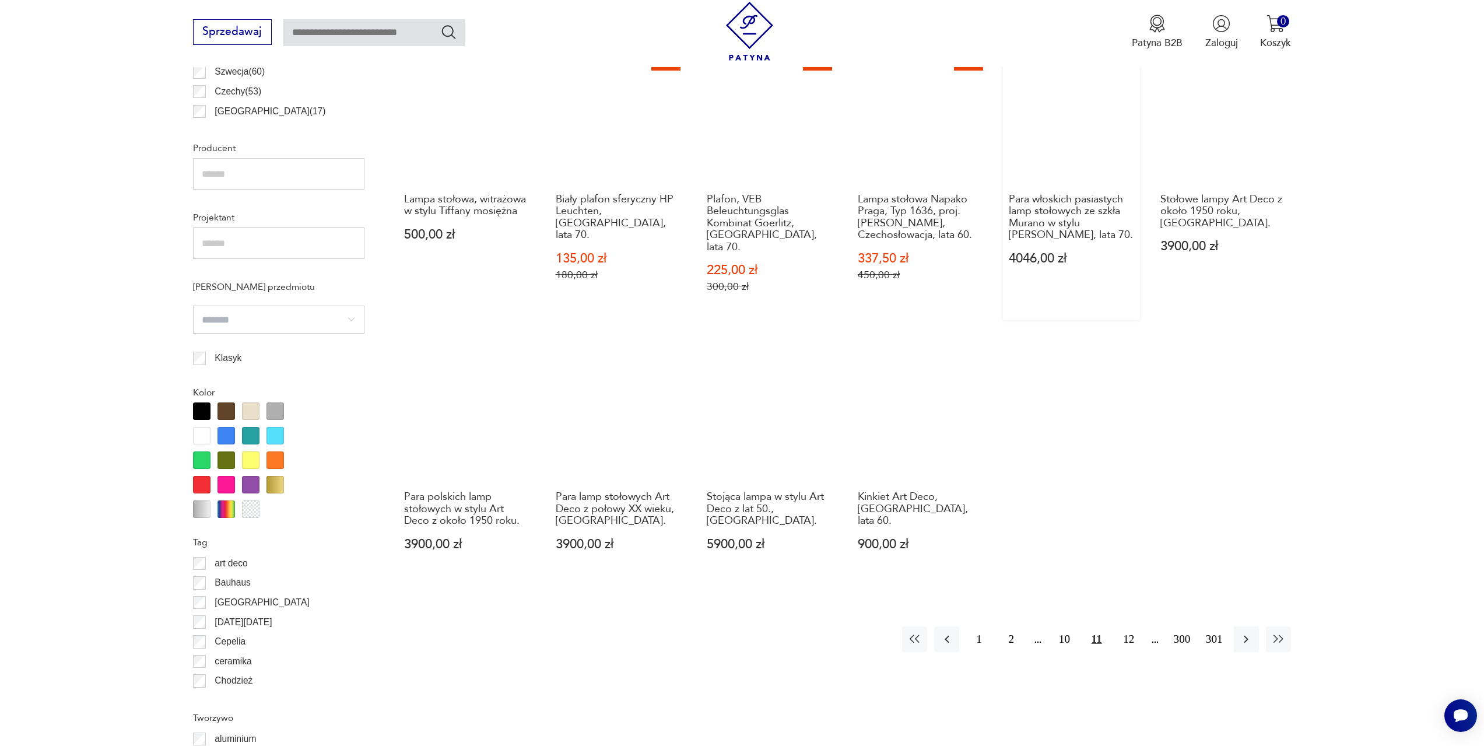
scroll to position [871, 0]
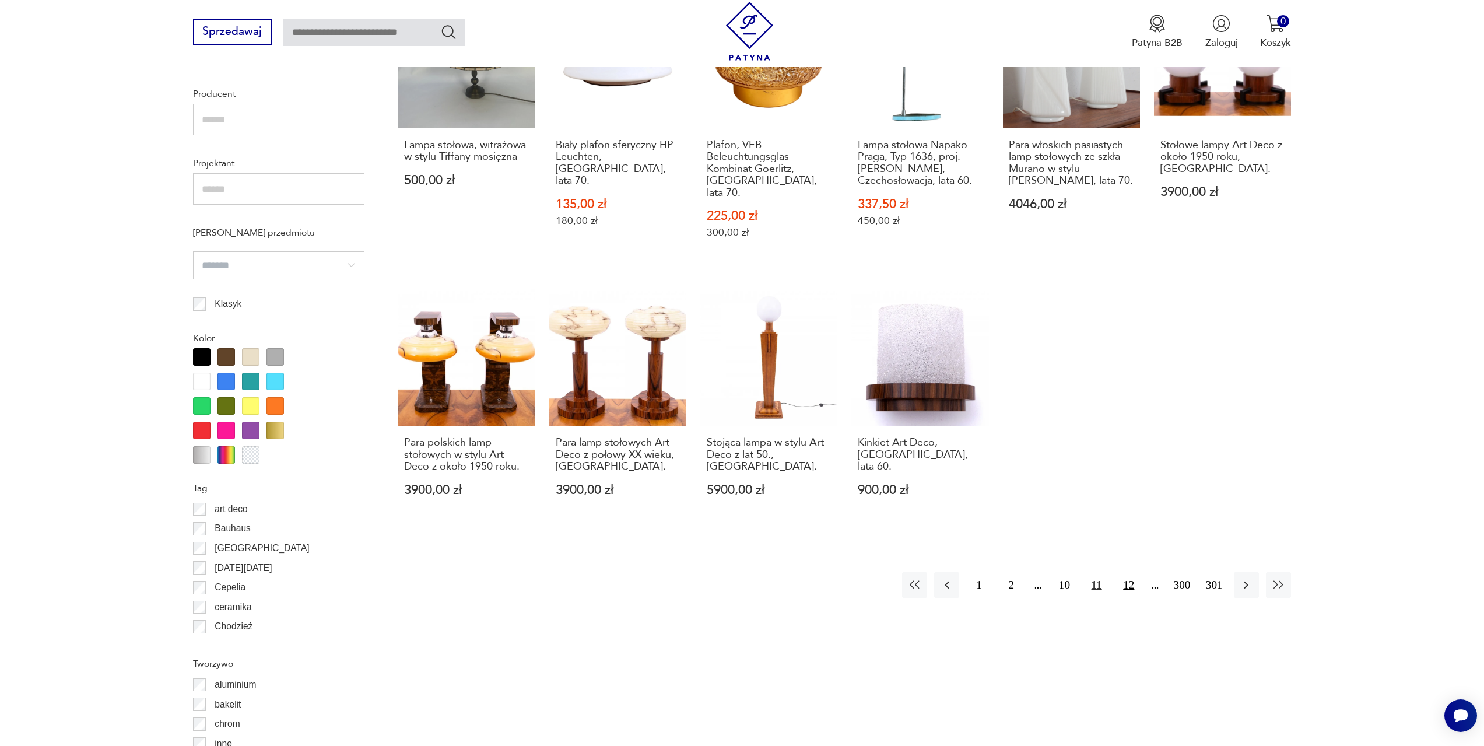
click at [1136, 572] on button "12" at bounding box center [1128, 584] width 25 height 25
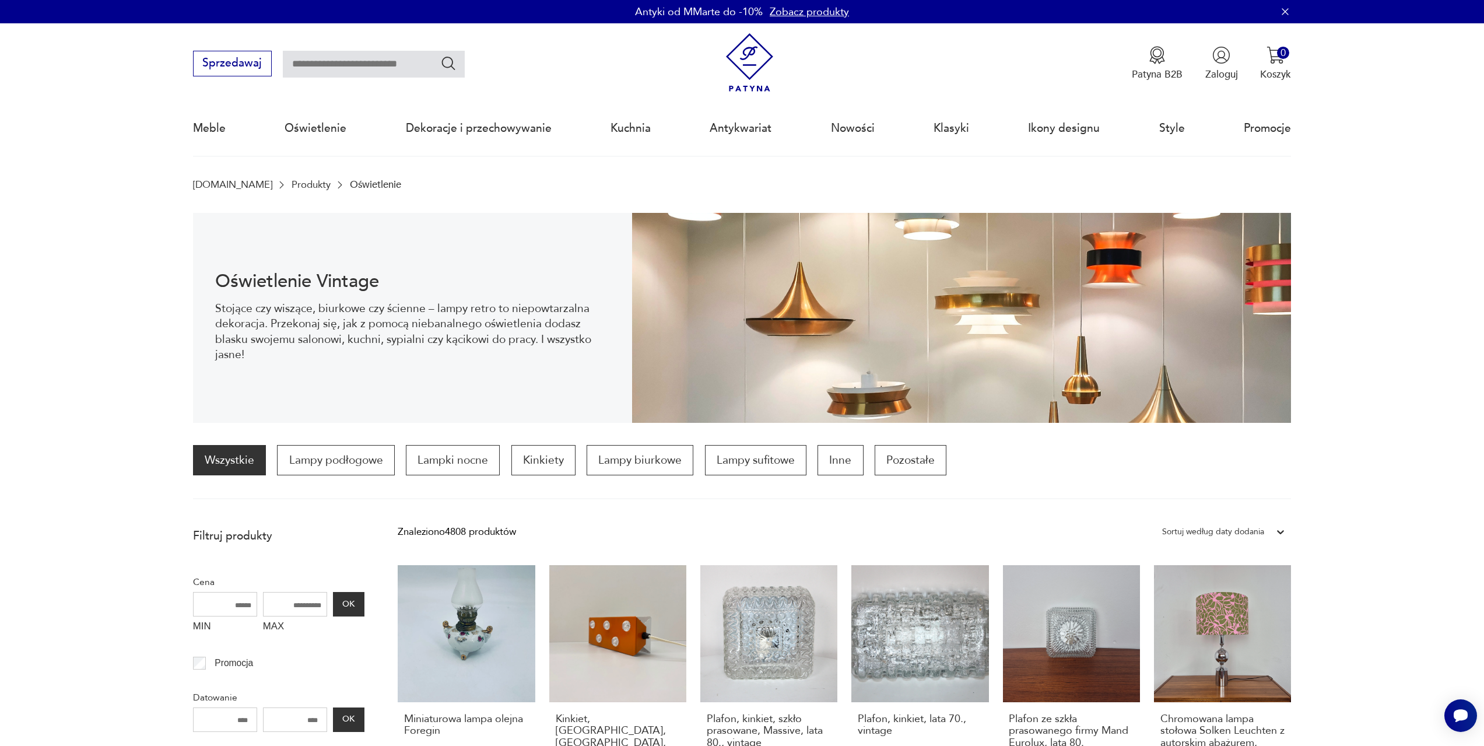
click at [355, 63] on input "text" at bounding box center [374, 64] width 182 height 27
type input "**********"
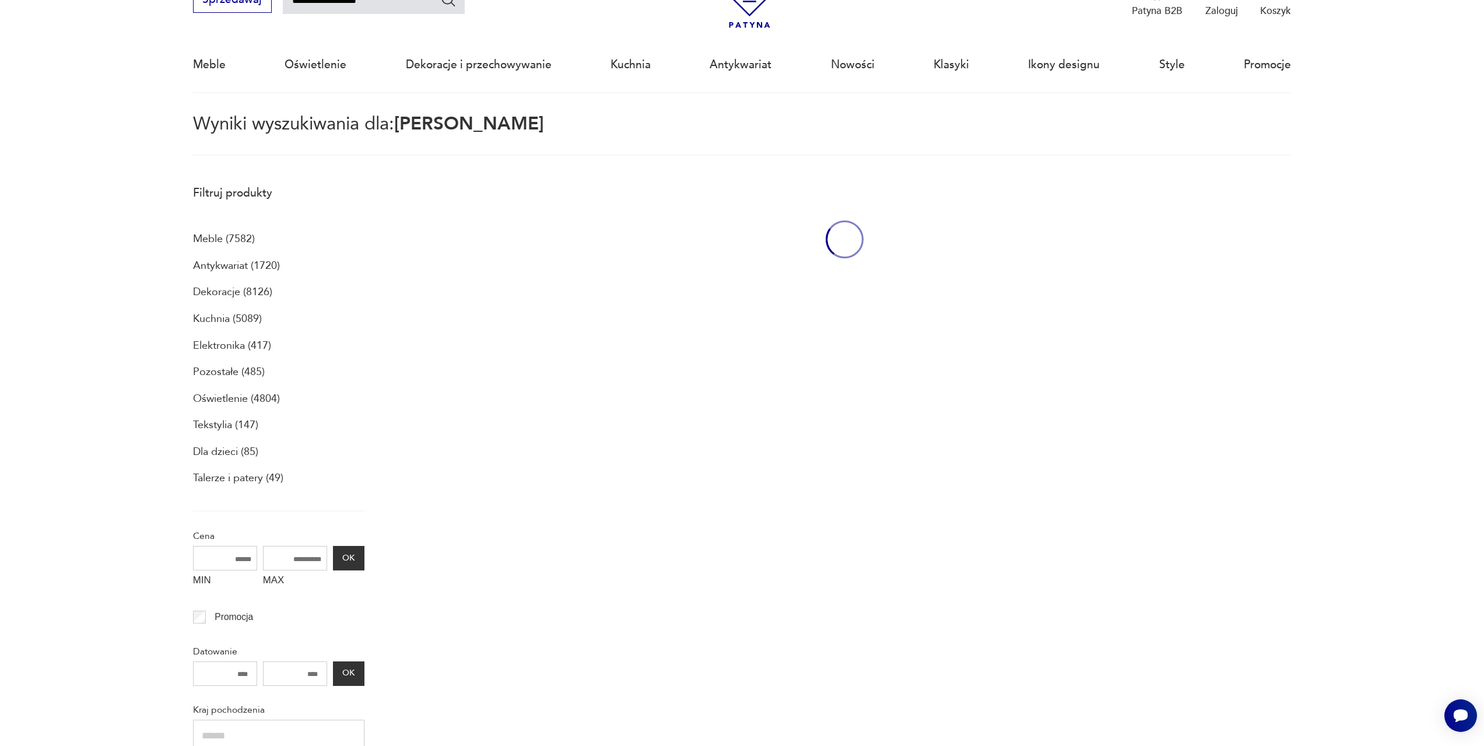
scroll to position [67, 0]
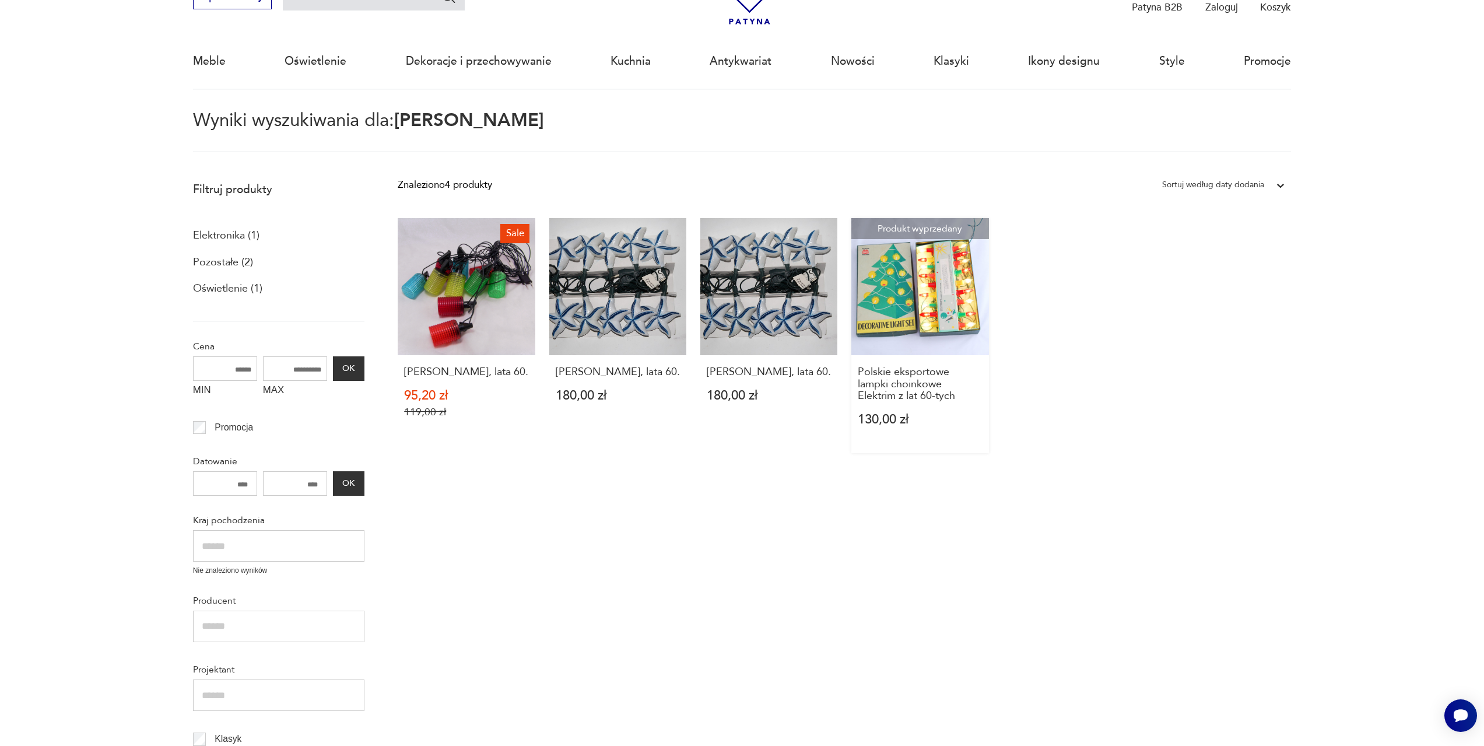
click at [919, 298] on link "Produkt wyprzedany Polskie eksportowe lampki choinkowe Elektrim z lat 60-tych 1…" at bounding box center [920, 335] width 137 height 235
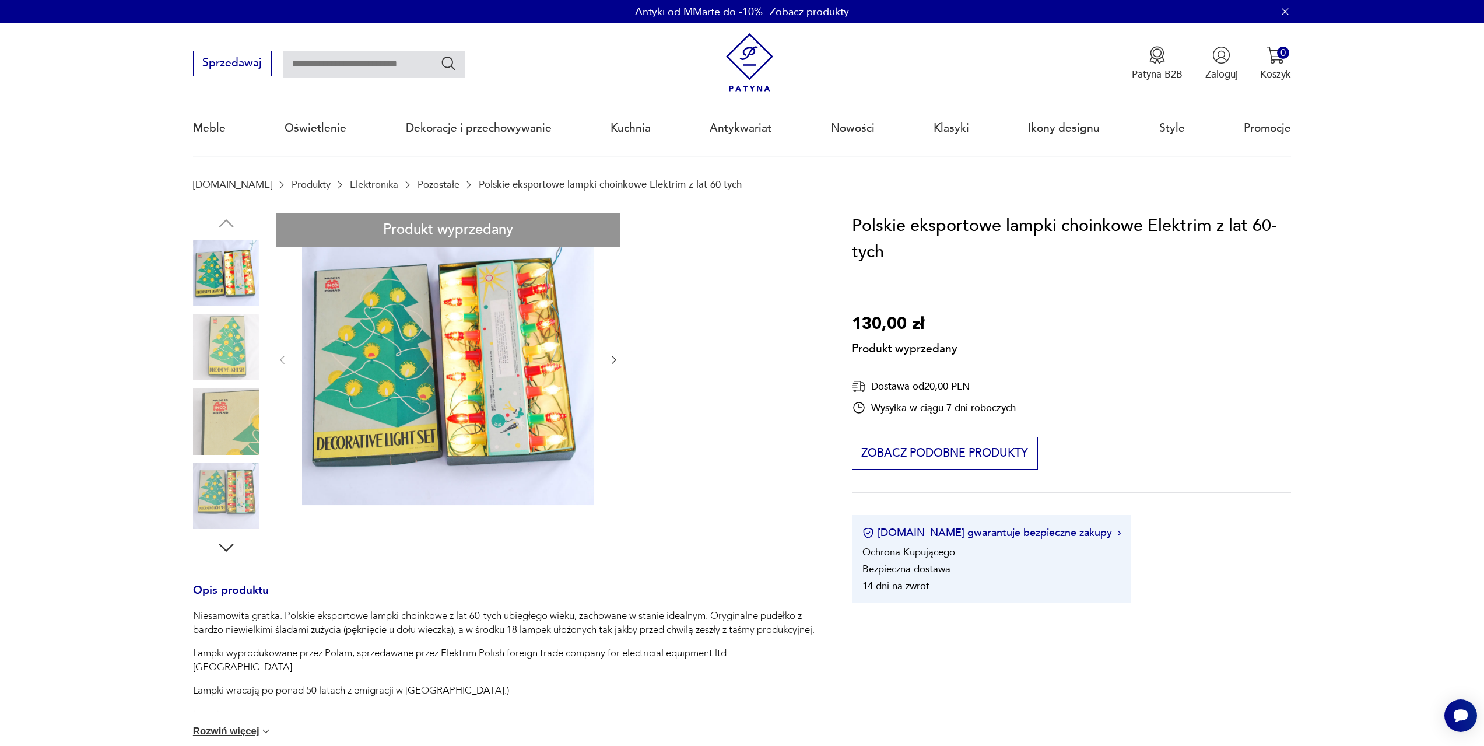
type input "**********"
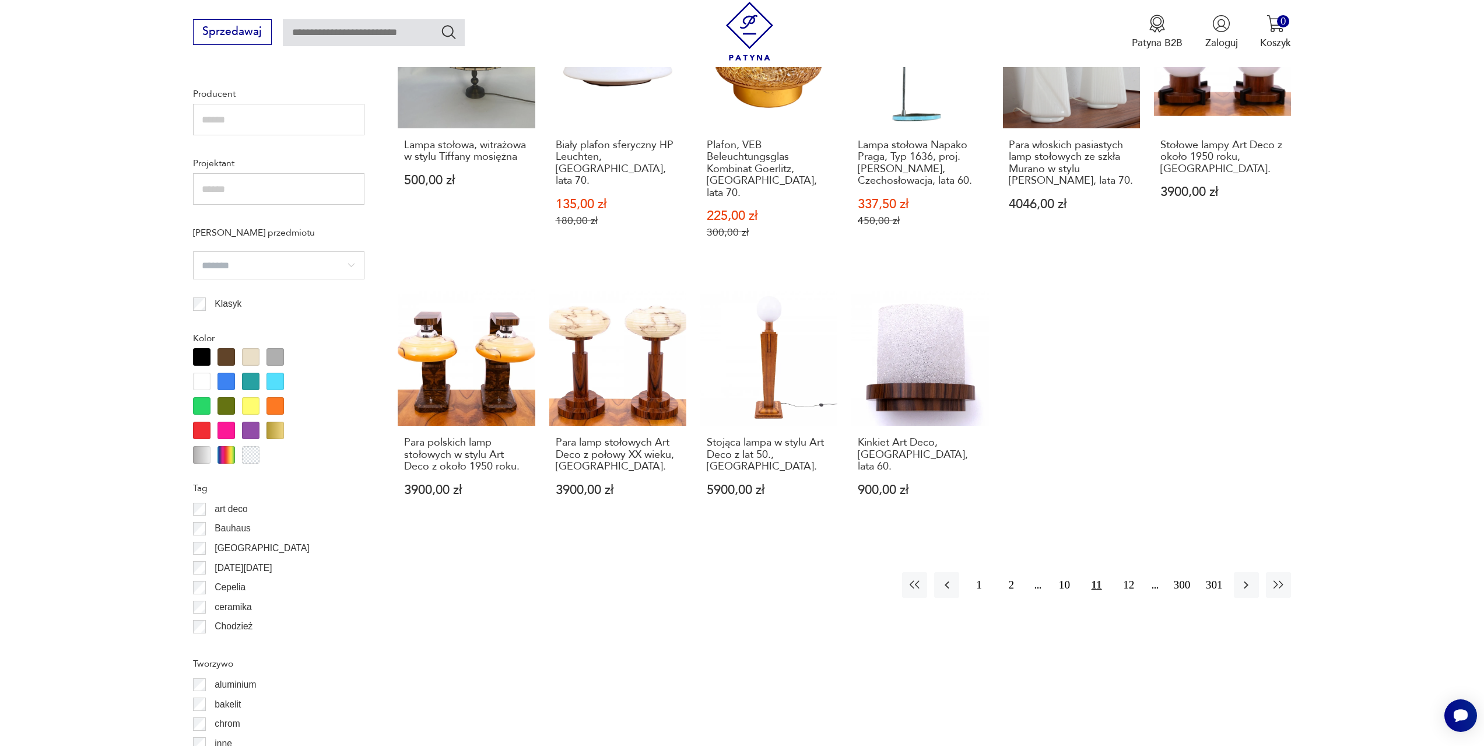
scroll to position [1046, 0]
